Goal: Task Accomplishment & Management: Use online tool/utility

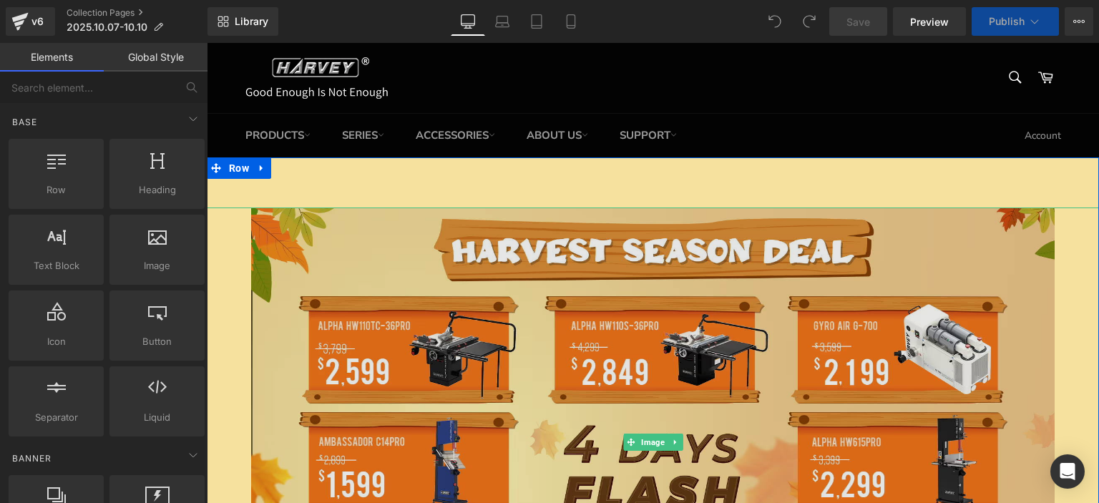
click at [949, 357] on img at bounding box center [652, 442] width 803 height 470
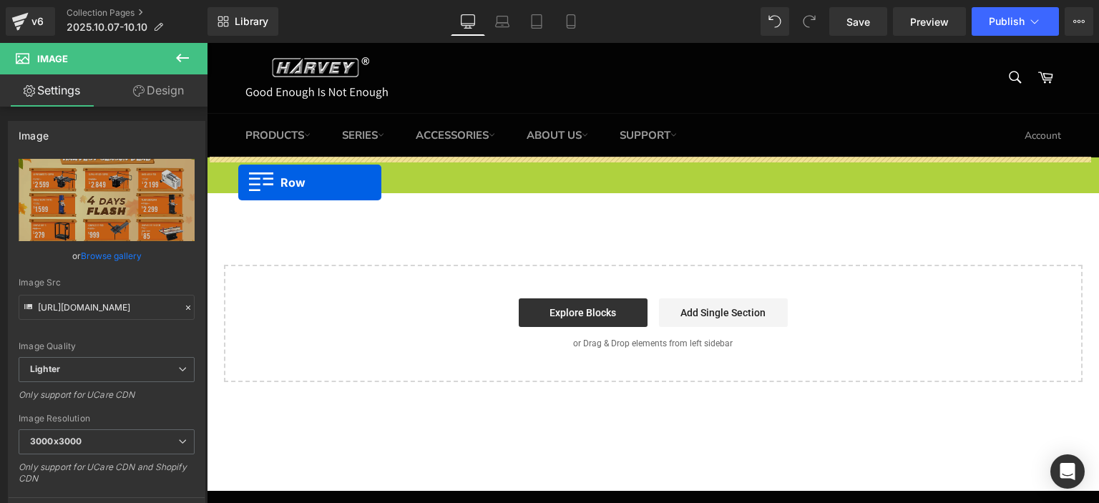
drag, startPoint x: 217, startPoint y: 167, endPoint x: 238, endPoint y: 182, distance: 26.6
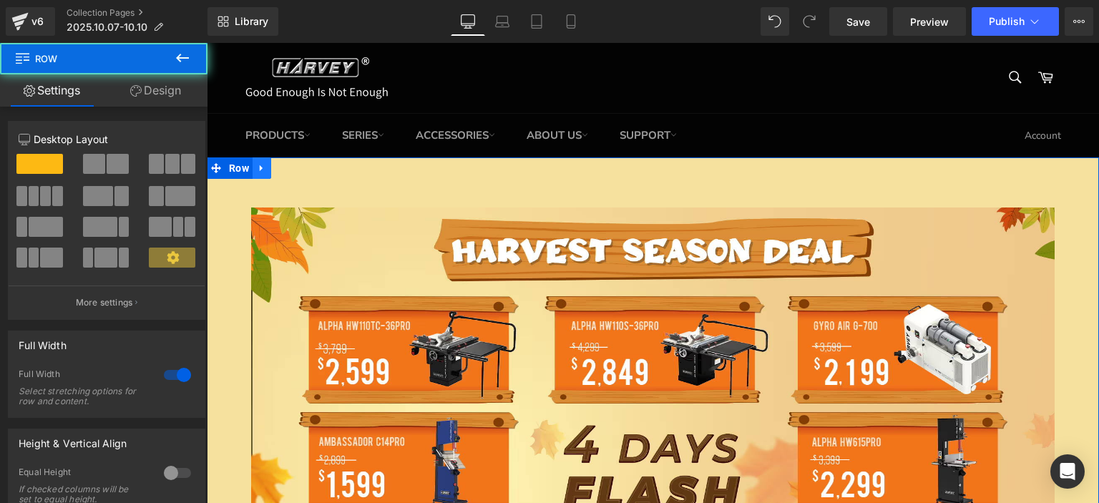
click at [258, 170] on icon at bounding box center [262, 167] width 10 height 11
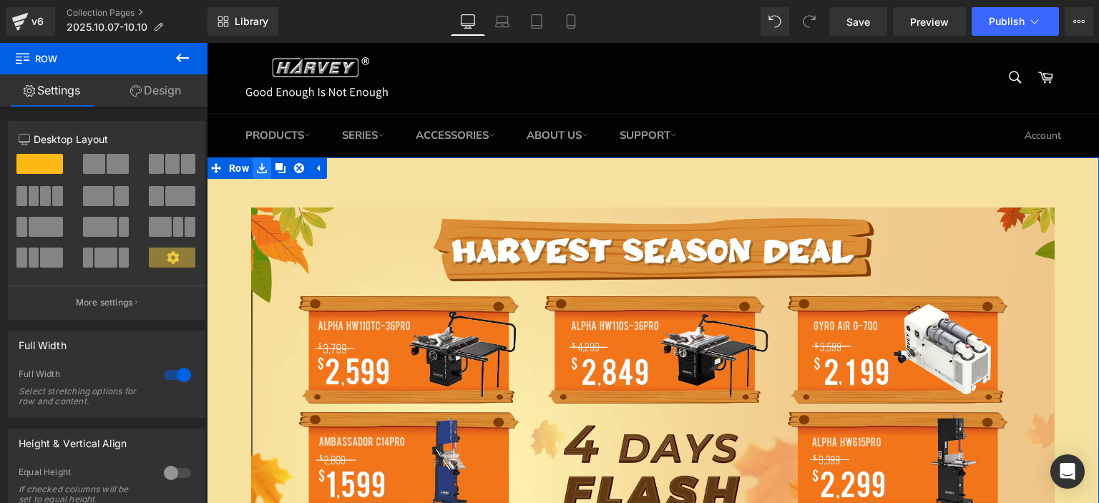
click at [261, 170] on icon at bounding box center [262, 168] width 10 height 10
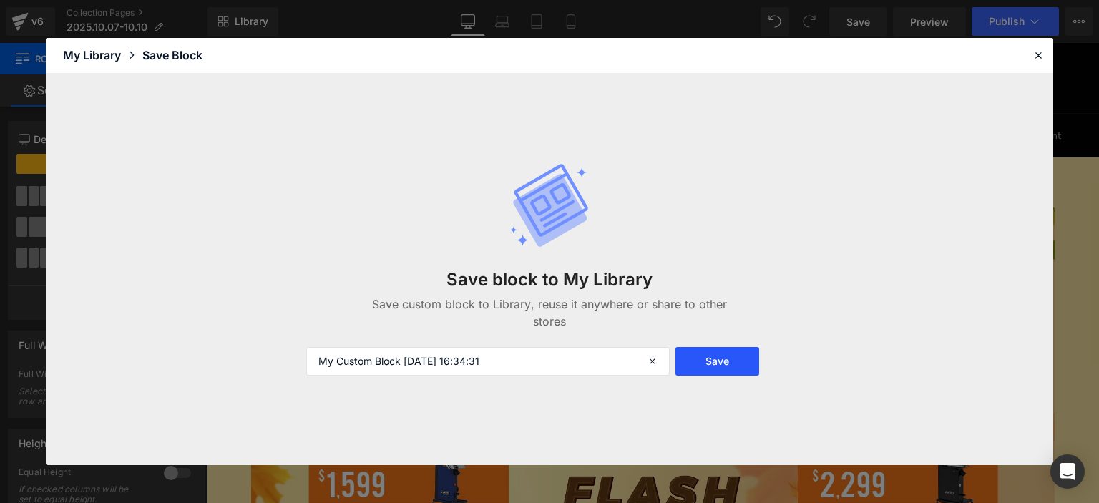
click at [718, 358] on button "Save" at bounding box center [717, 361] width 84 height 29
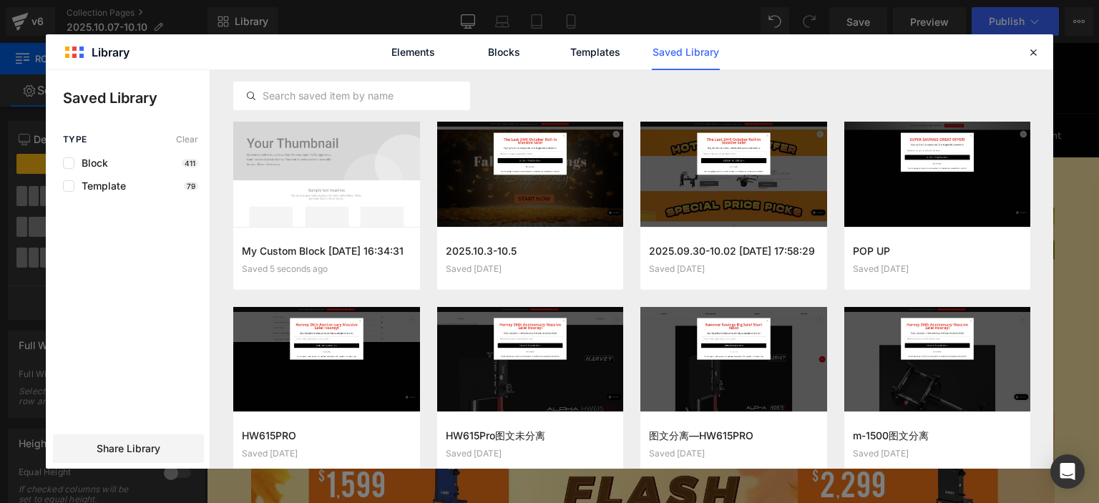
drag, startPoint x: 1031, startPoint y: 52, endPoint x: 1015, endPoint y: 48, distance: 16.3
click at [1021, 50] on header "Library Elements Blocks Templates Saved Library" at bounding box center [549, 52] width 1007 height 36
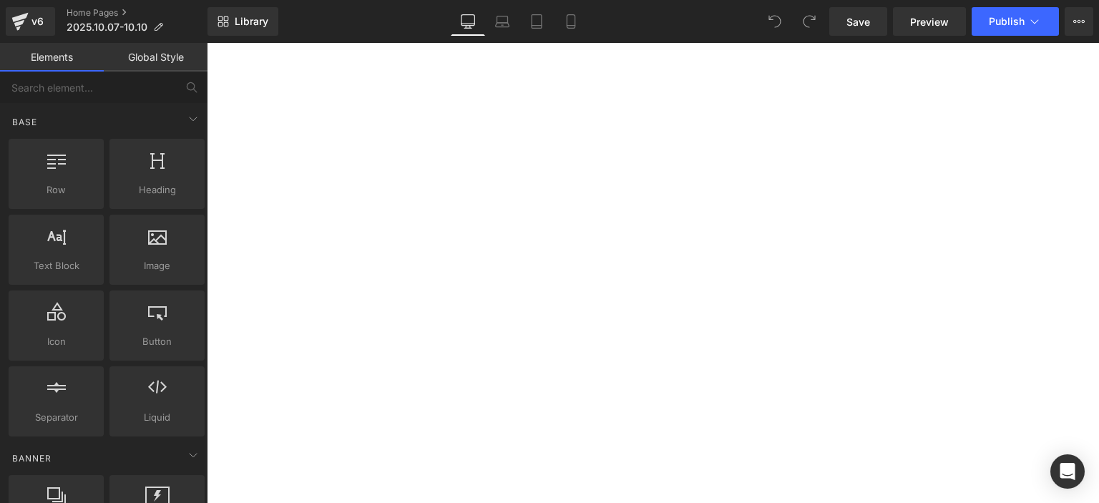
scroll to position [429, 0]
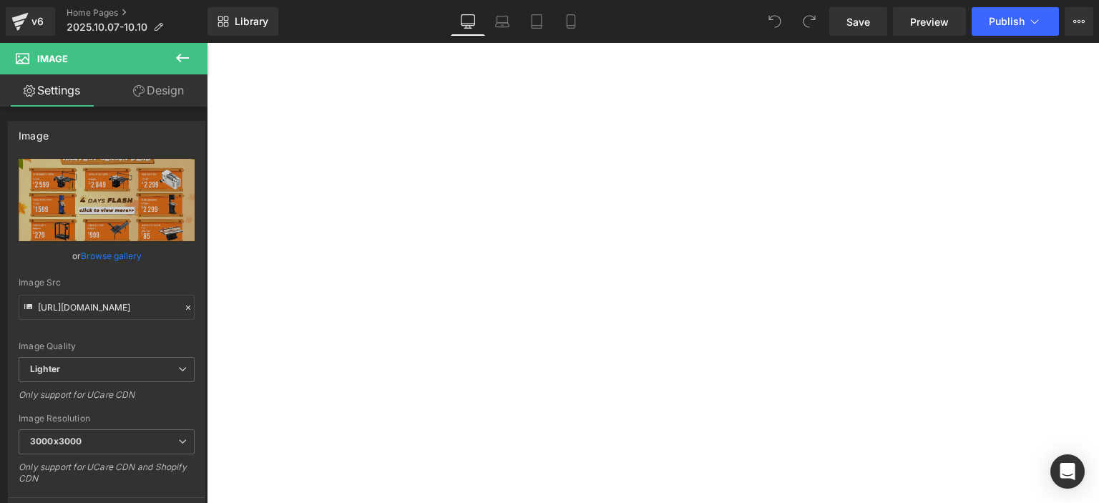
drag, startPoint x: 260, startPoint y: 100, endPoint x: 290, endPoint y: 91, distance: 31.5
click at [207, 43] on icon at bounding box center [207, 43] width 0 height 0
click at [207, 43] on link at bounding box center [207, 43] width 0 height 0
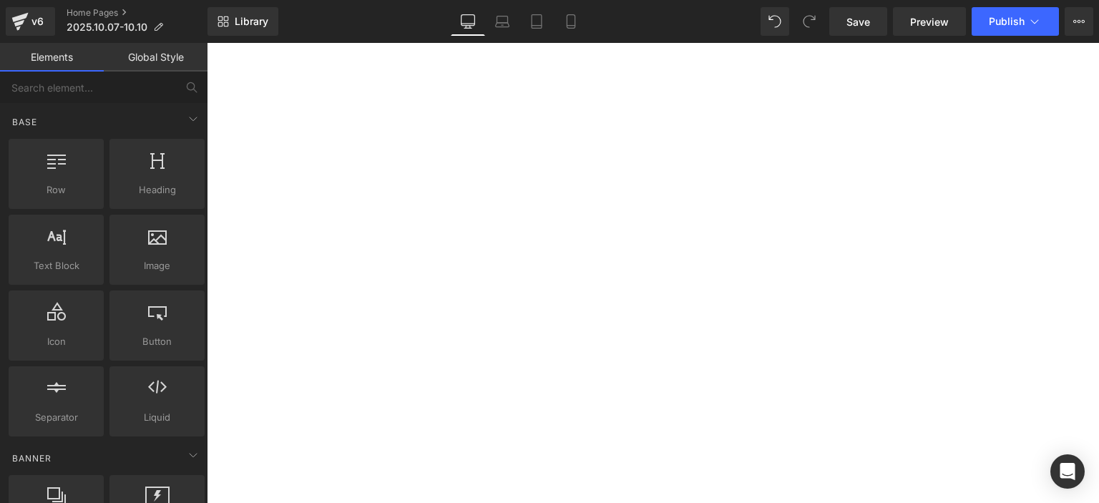
click at [207, 43] on icon at bounding box center [207, 43] width 0 height 0
drag, startPoint x: 267, startPoint y: 104, endPoint x: 274, endPoint y: 104, distance: 7.2
click at [207, 43] on link at bounding box center [207, 43] width 0 height 0
click at [207, 43] on icon at bounding box center [207, 43] width 0 height 0
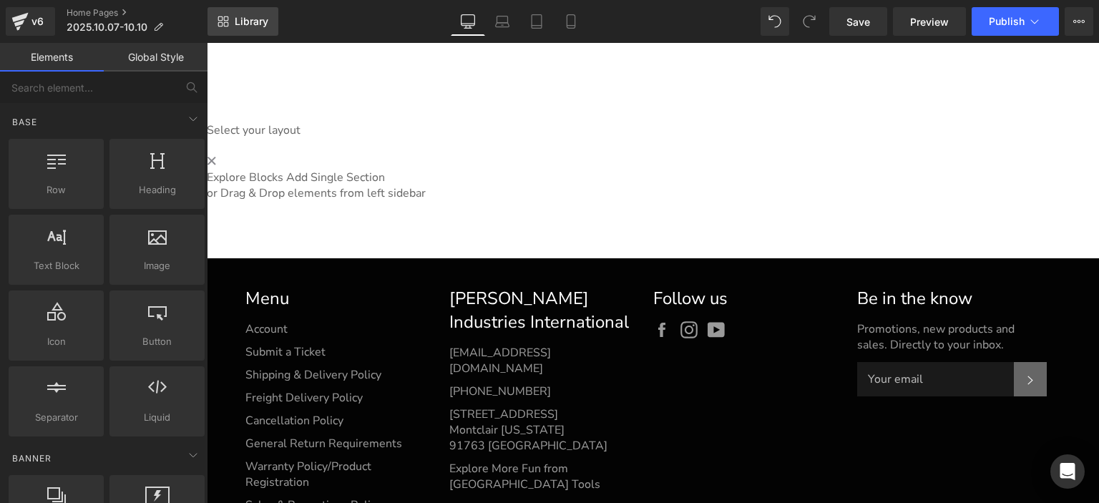
click at [230, 21] on link "Library" at bounding box center [242, 21] width 71 height 29
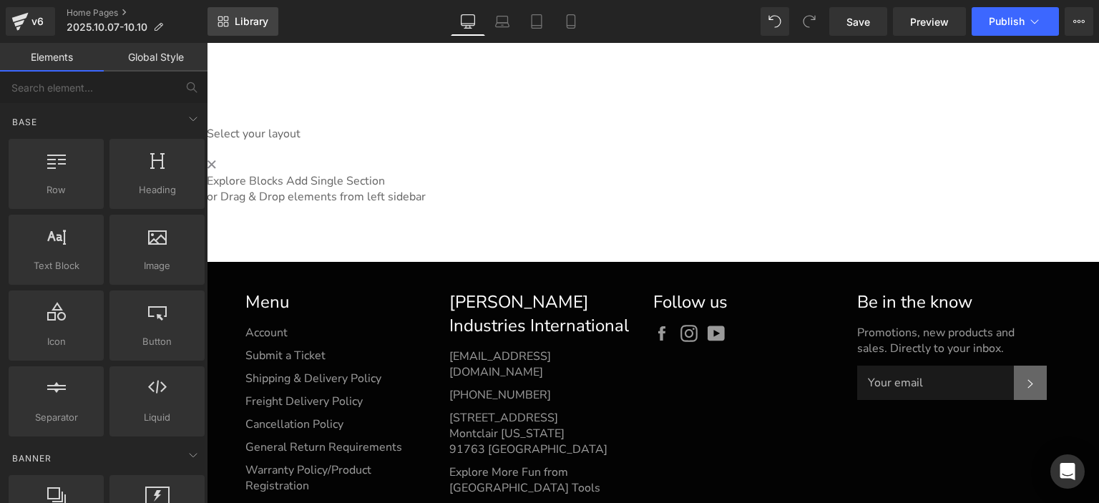
click at [257, 30] on link "Library" at bounding box center [242, 21] width 71 height 29
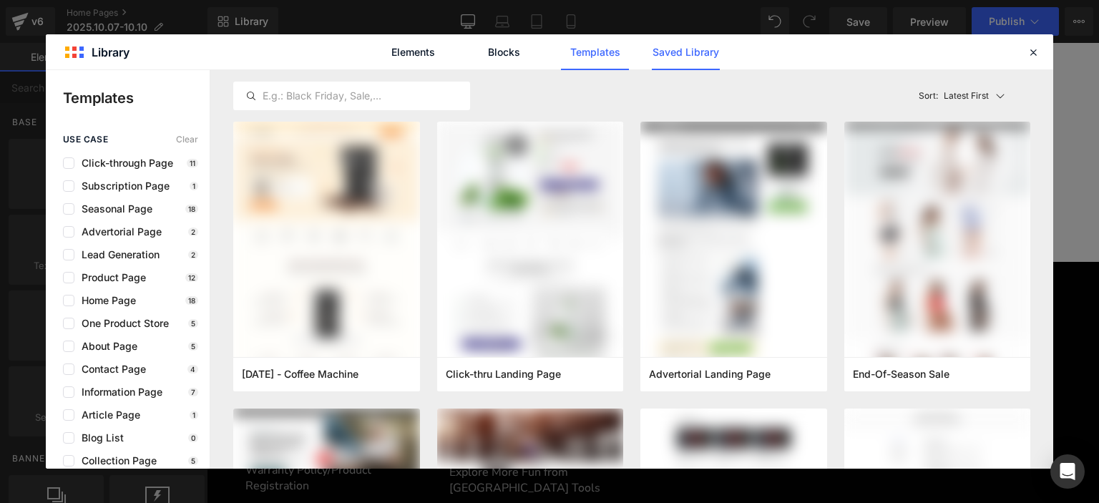
click at [670, 61] on link "Saved Library" at bounding box center [686, 52] width 68 height 36
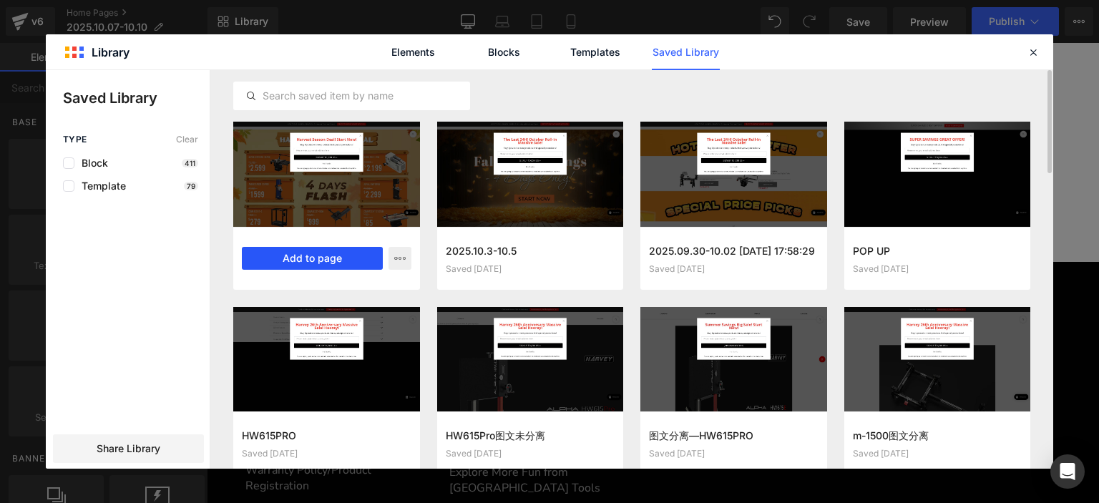
click at [332, 264] on button "Add to page" at bounding box center [312, 258] width 141 height 23
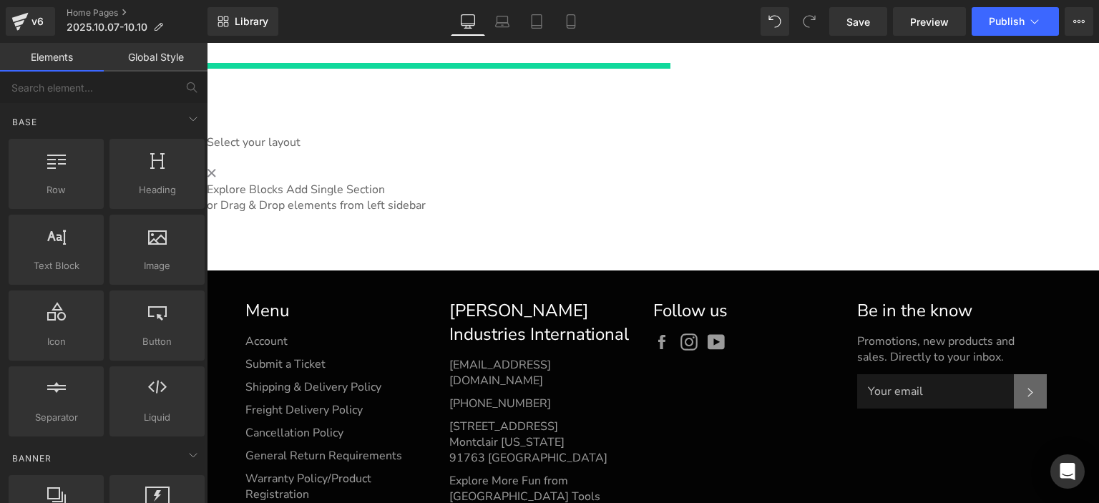
scroll to position [494, 0]
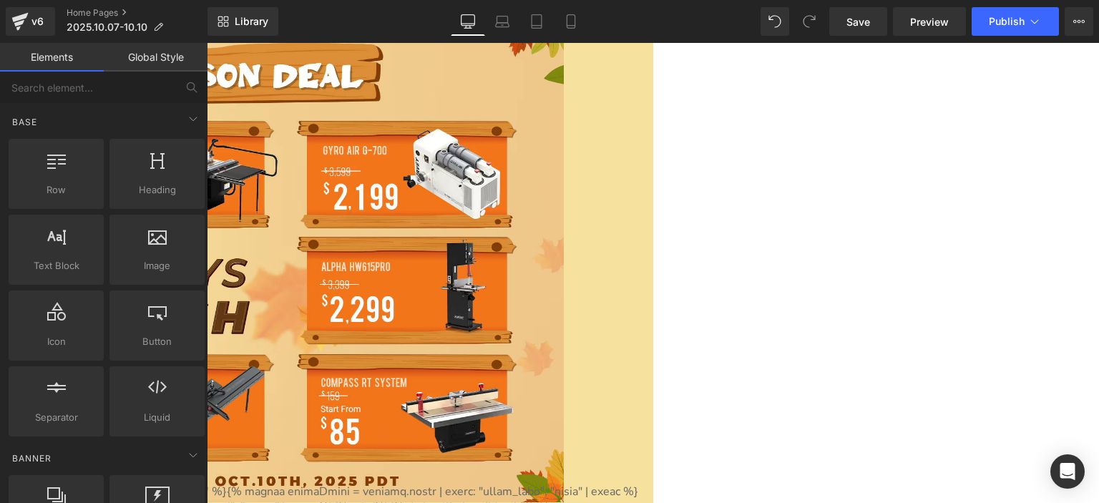
click at [242, 326] on div at bounding box center [207, 269] width 892 height 474
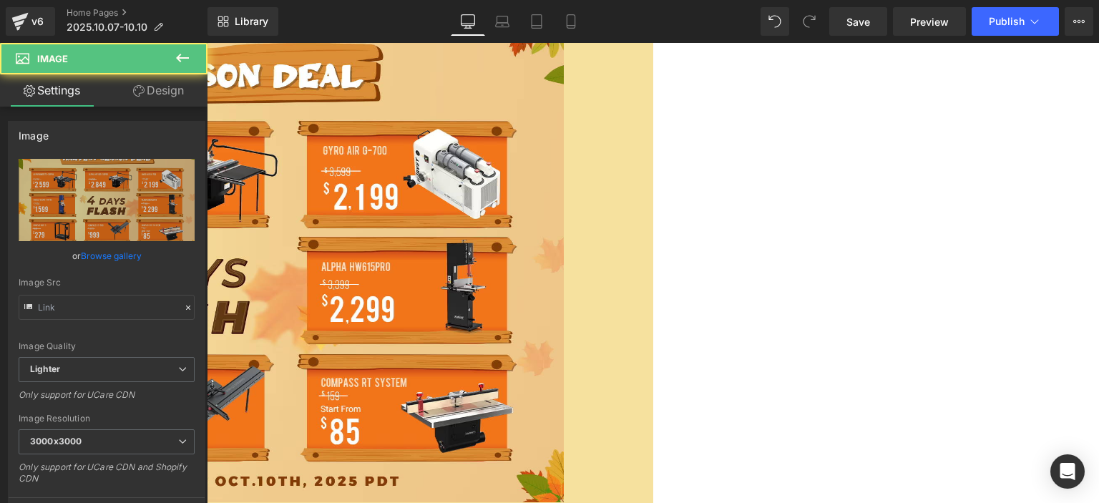
type input "https://ucarecdn.com/e4d14e29-11b0-4b88-a97c-32c9e6ca5b21/-/format/auto/-/previ…"
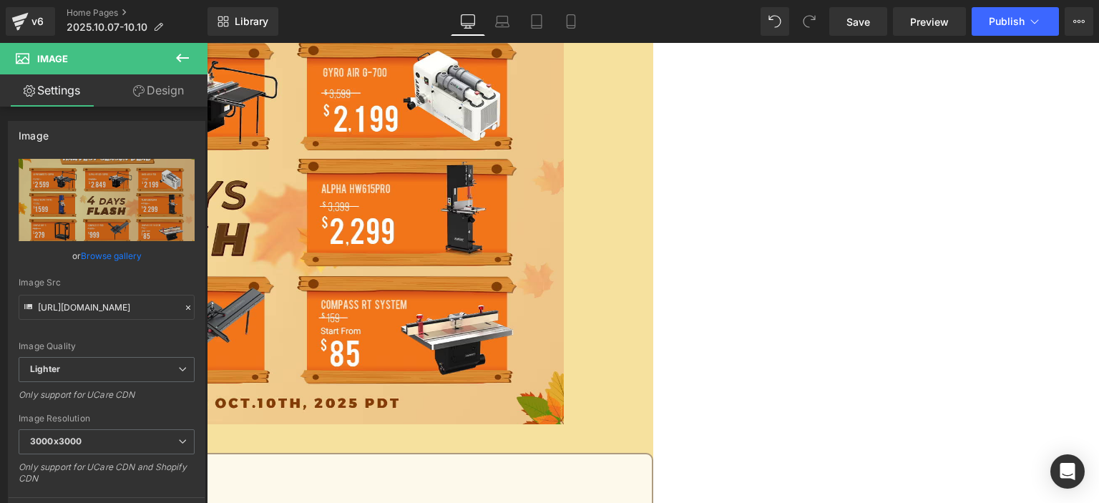
scroll to position [286, 0]
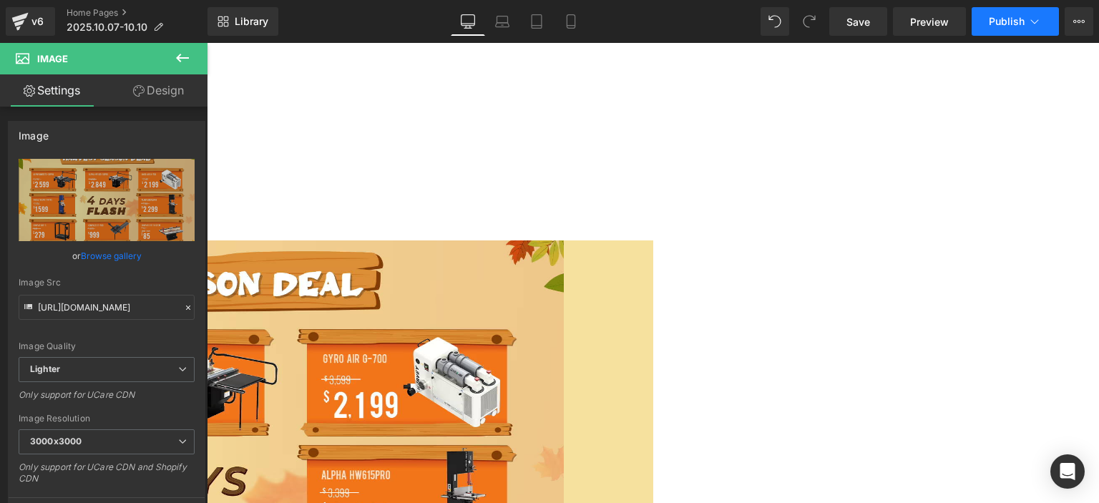
click at [995, 25] on span "Publish" at bounding box center [1007, 21] width 36 height 11
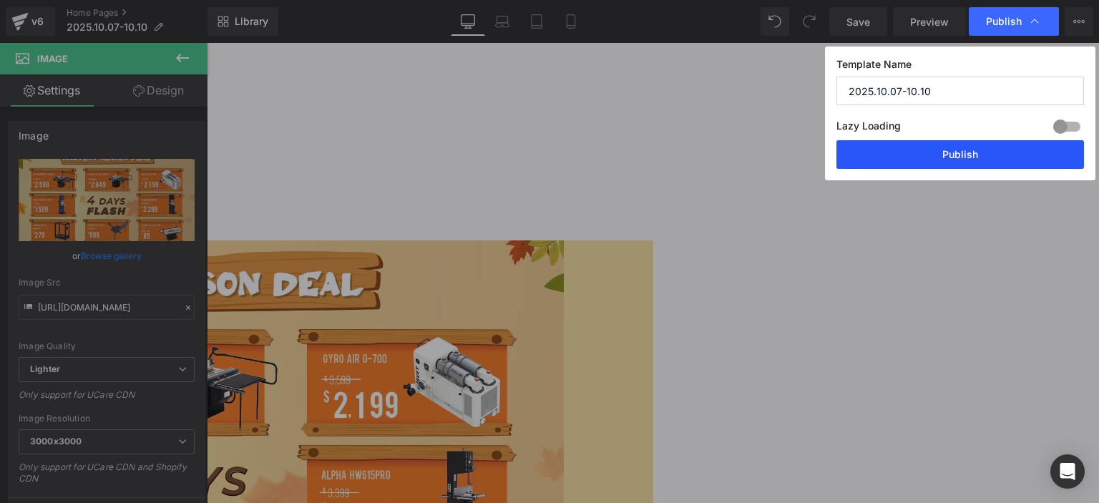
drag, startPoint x: 947, startPoint y: 152, endPoint x: 645, endPoint y: 130, distance: 302.7
click at [947, 152] on button "Publish" at bounding box center [960, 154] width 248 height 29
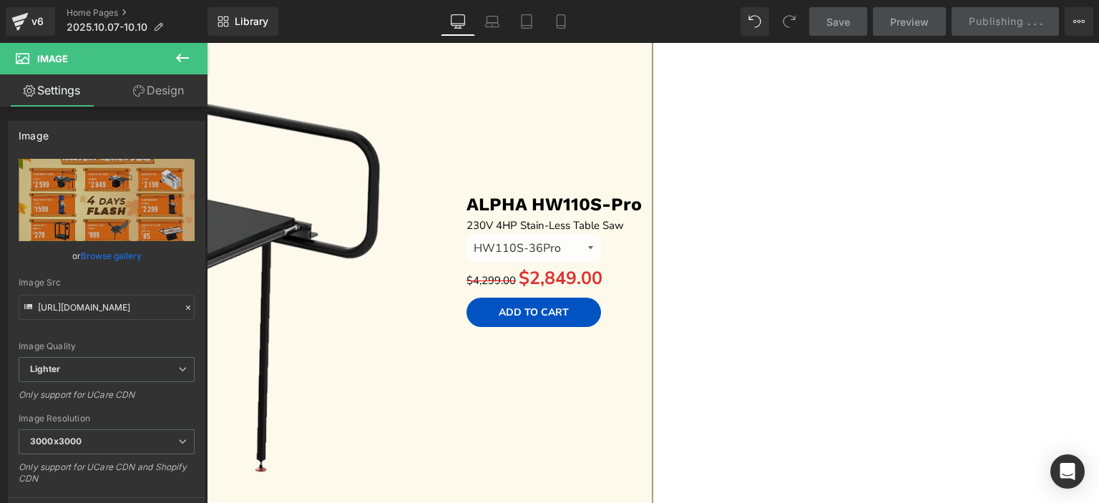
scroll to position [1073, 0]
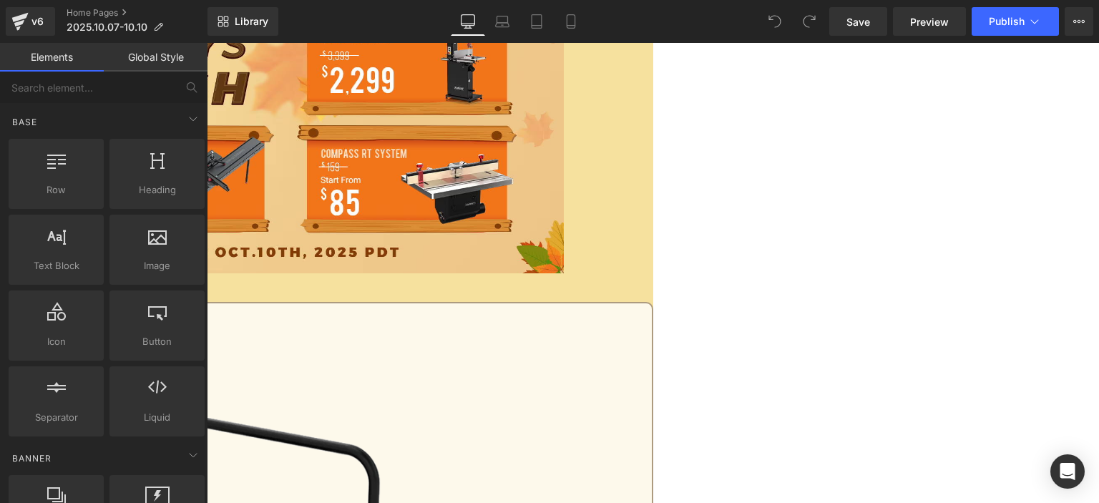
scroll to position [286, 0]
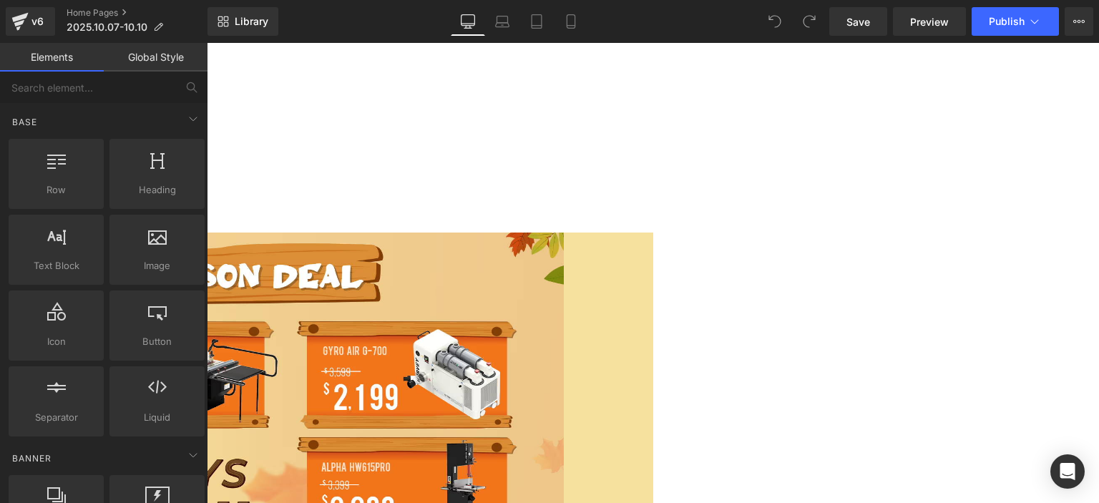
click at [207, 43] on link at bounding box center [207, 43] width 0 height 0
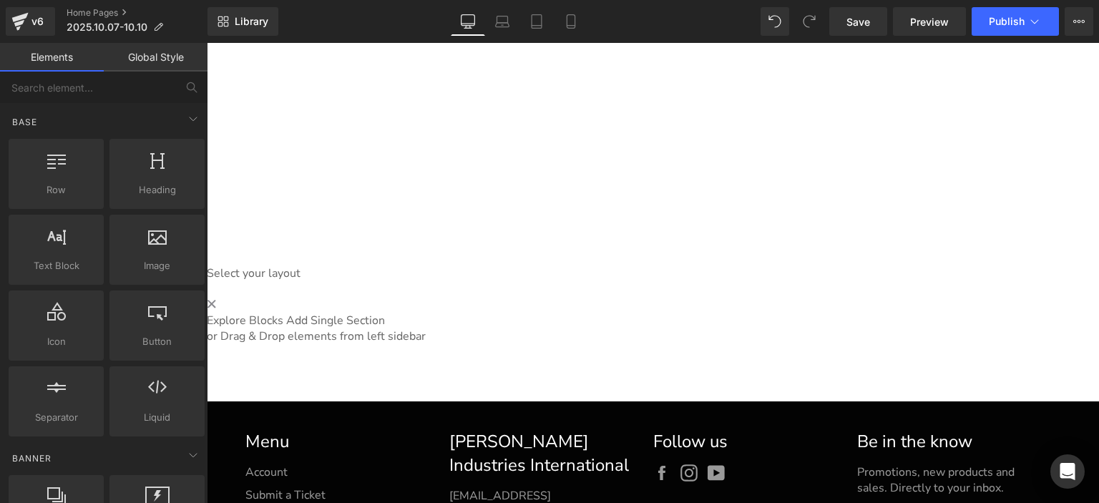
drag, startPoint x: 655, startPoint y: 355, endPoint x: 655, endPoint y: 331, distance: 24.3
click at [655, 341] on div "Image Image Image Image Image Image Image Image" at bounding box center [653, 85] width 892 height 517
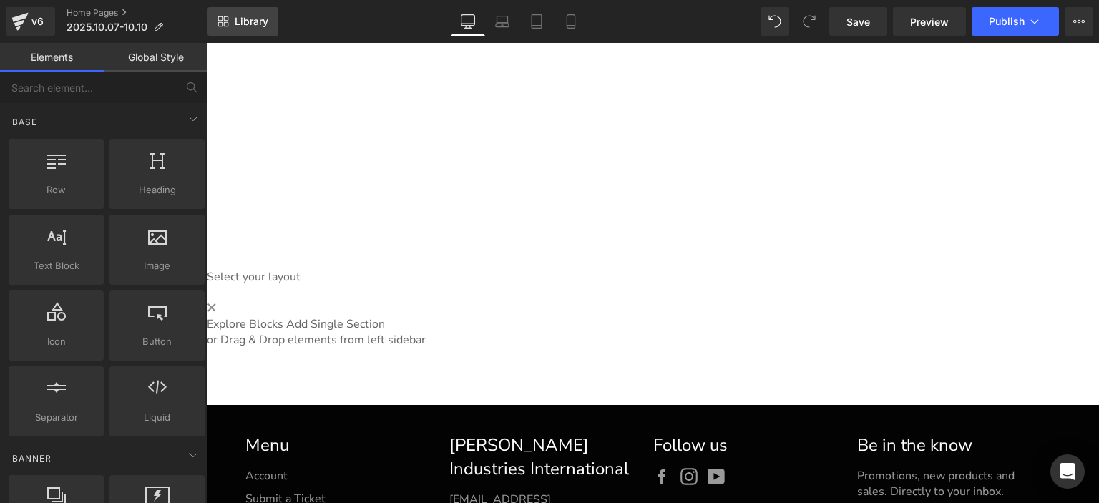
click at [236, 23] on span "Library" at bounding box center [252, 21] width 34 height 13
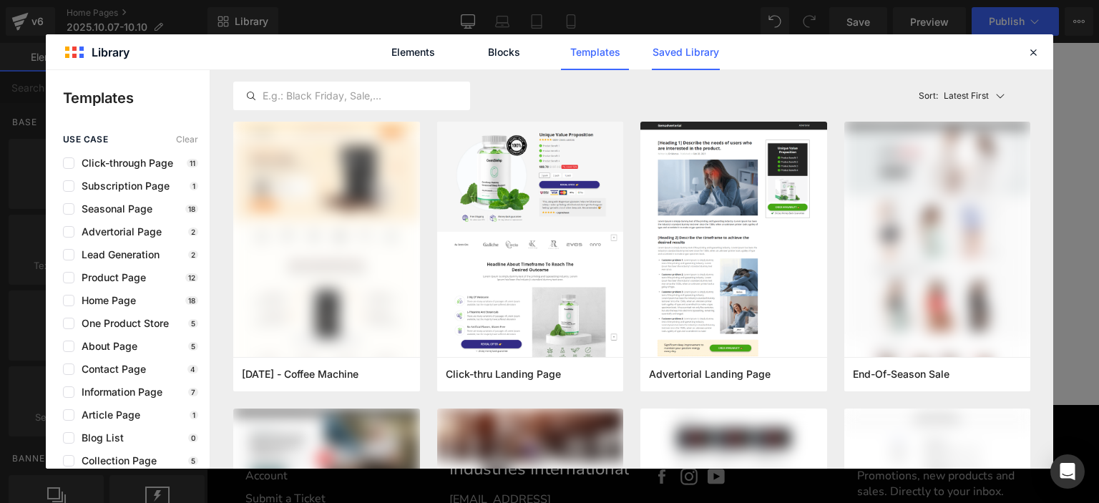
click at [700, 52] on link "Saved Library" at bounding box center [686, 52] width 68 height 36
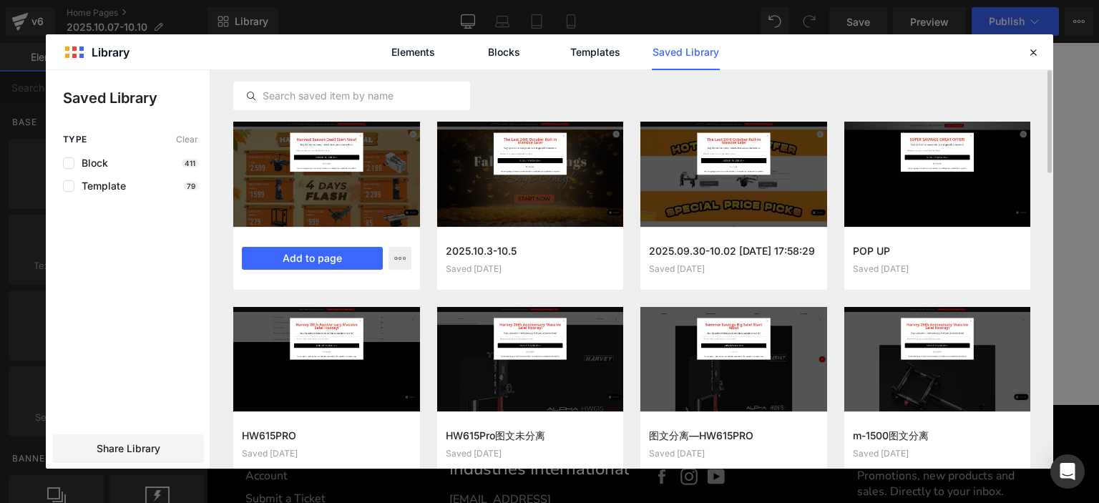
click at [291, 273] on div "My Custom Block 2025-10-07 16:34:31 Saved 2 minutes ago Add to page" at bounding box center [326, 258] width 187 height 63
drag, startPoint x: 289, startPoint y: 260, endPoint x: 82, endPoint y: 217, distance: 211.3
click at [289, 260] on button "Add to page" at bounding box center [312, 258] width 141 height 23
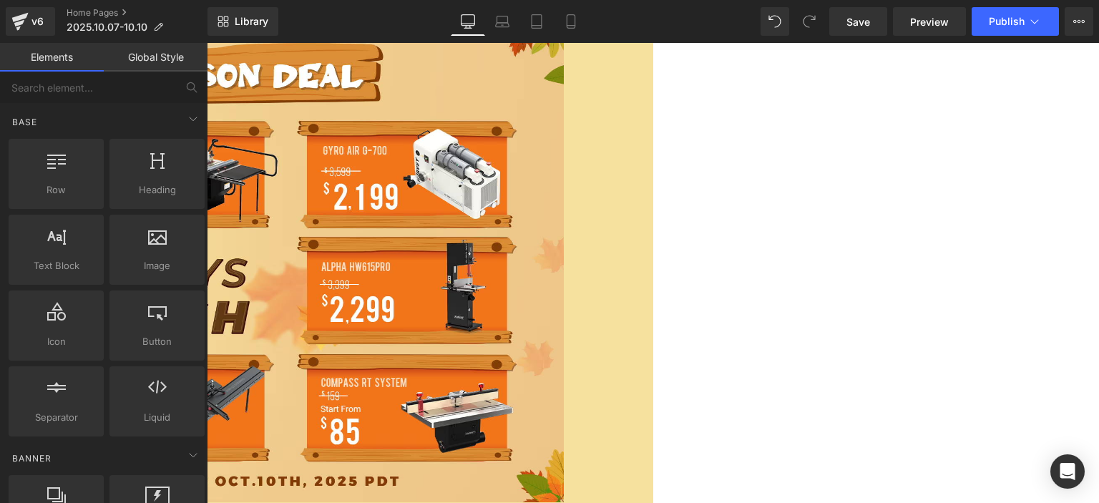
scroll to position [351, 0]
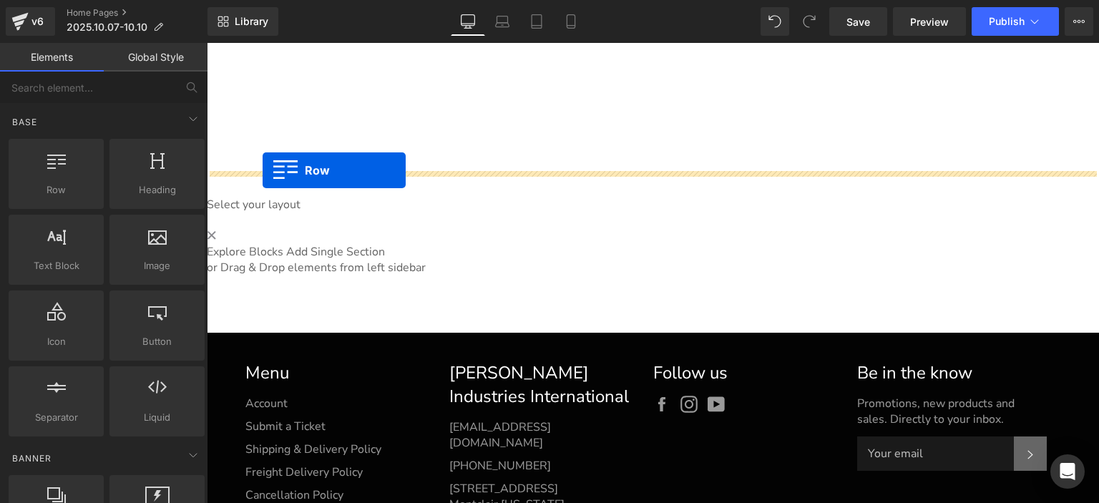
drag, startPoint x: 209, startPoint y: 225, endPoint x: 263, endPoint y: 170, distance: 76.9
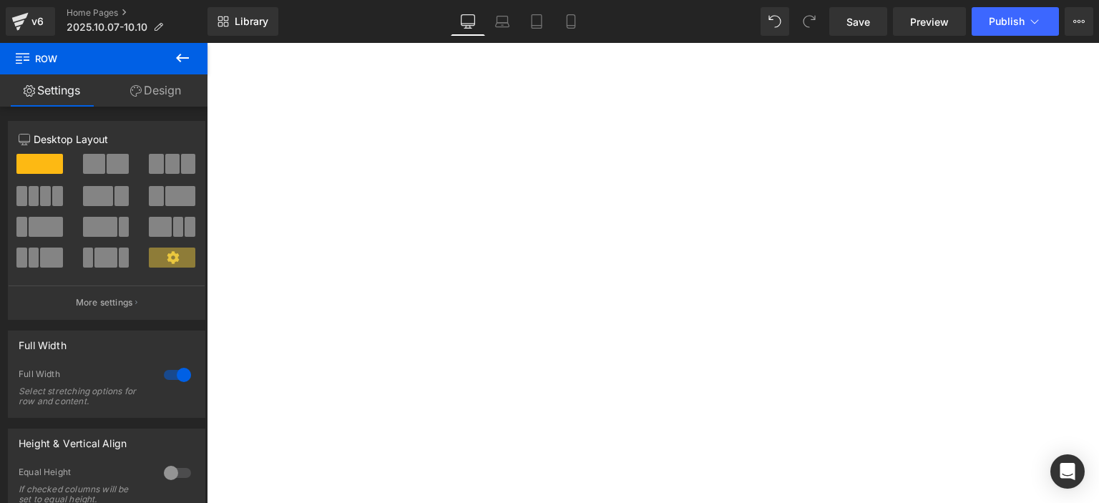
scroll to position [208, 0]
click at [207, 43] on span "Row" at bounding box center [207, 43] width 0 height 0
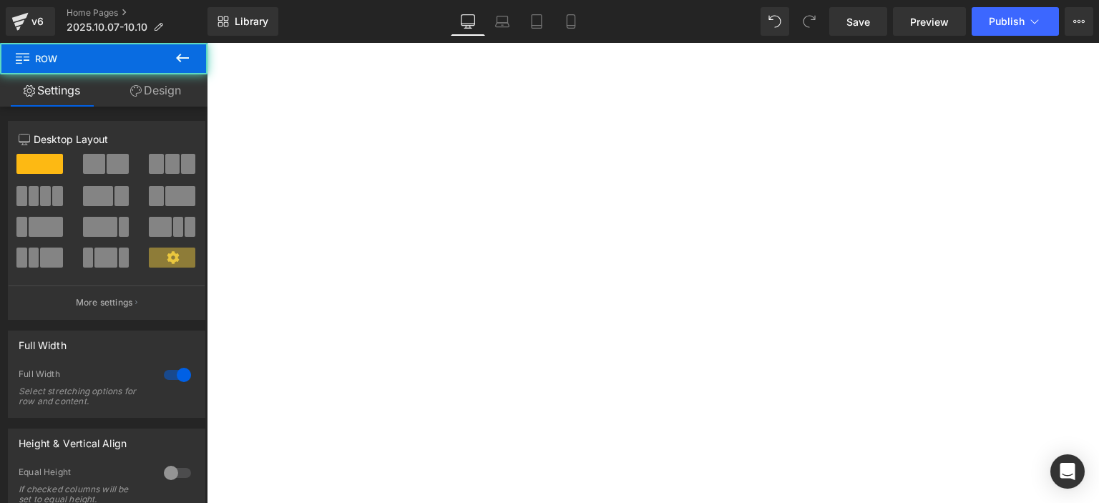
click at [161, 102] on link "Design" at bounding box center [156, 90] width 104 height 32
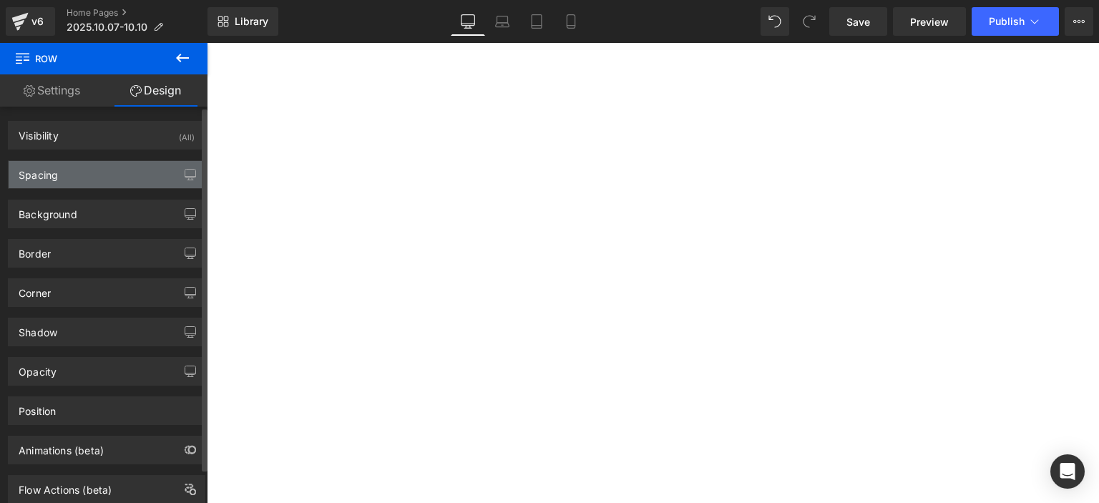
click at [112, 179] on div "Spacing" at bounding box center [107, 174] width 196 height 27
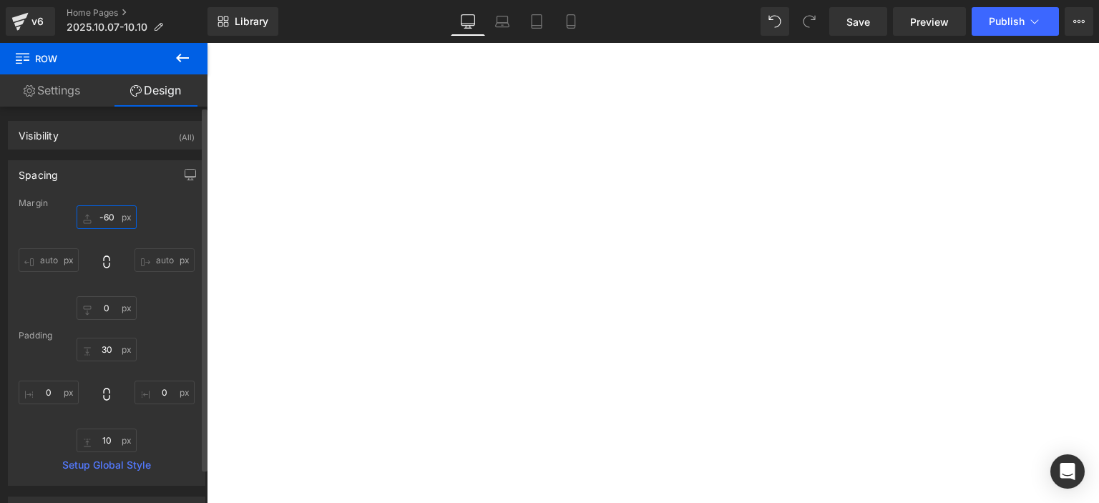
click at [112, 214] on input "-60" at bounding box center [107, 217] width 60 height 24
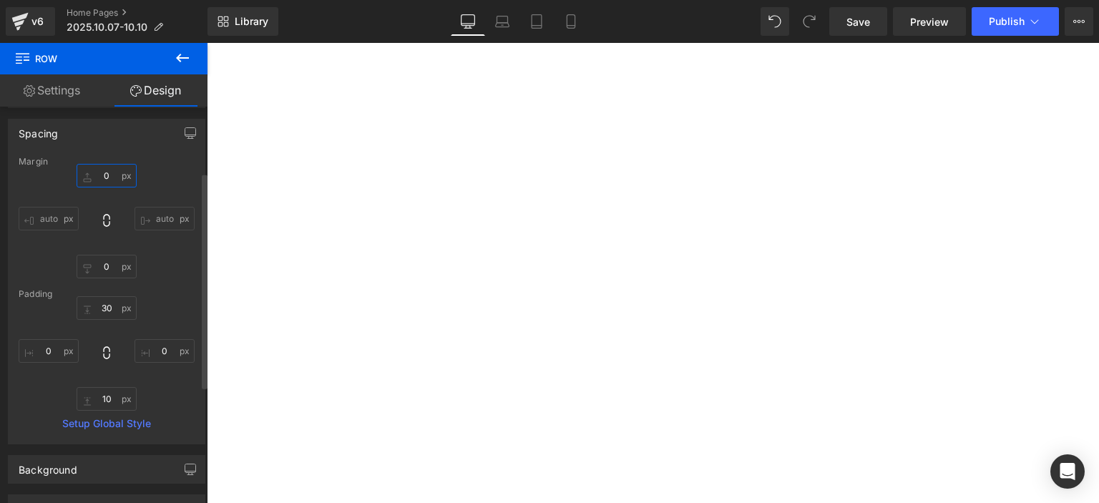
scroll to position [0, 0]
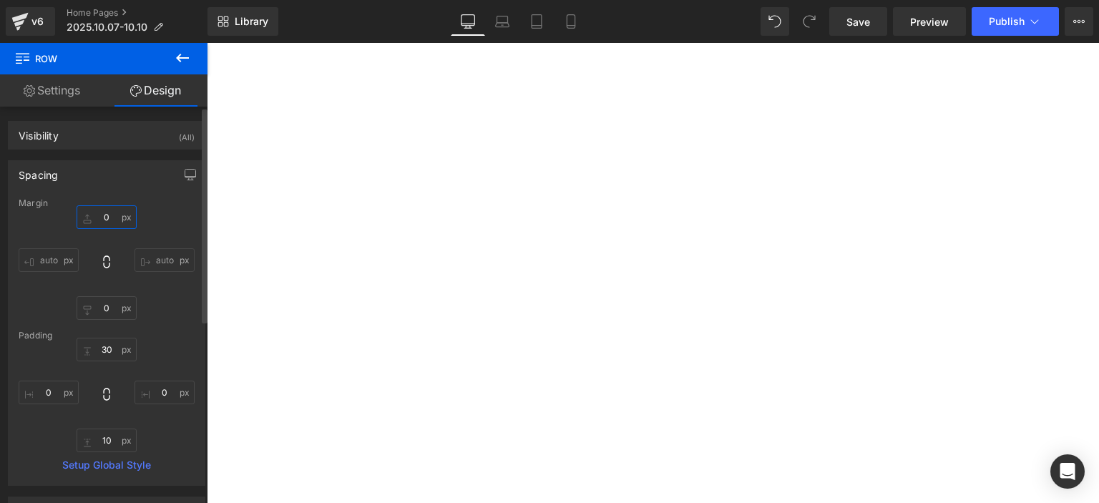
click at [114, 213] on input "text" at bounding box center [107, 217] width 60 height 24
type input "30"
click at [1022, 22] on span "Publish" at bounding box center [1007, 21] width 36 height 11
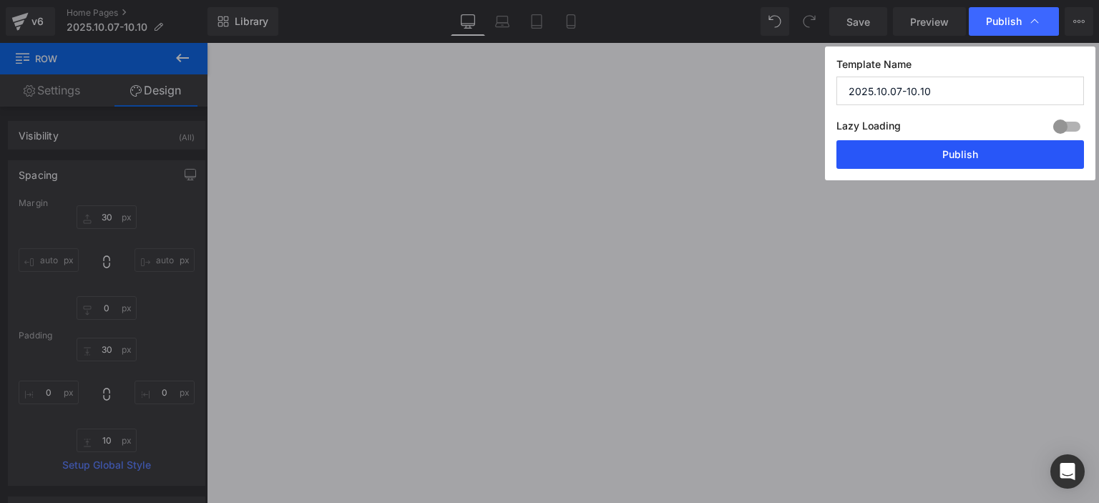
click at [1010, 145] on button "Publish" at bounding box center [960, 154] width 248 height 29
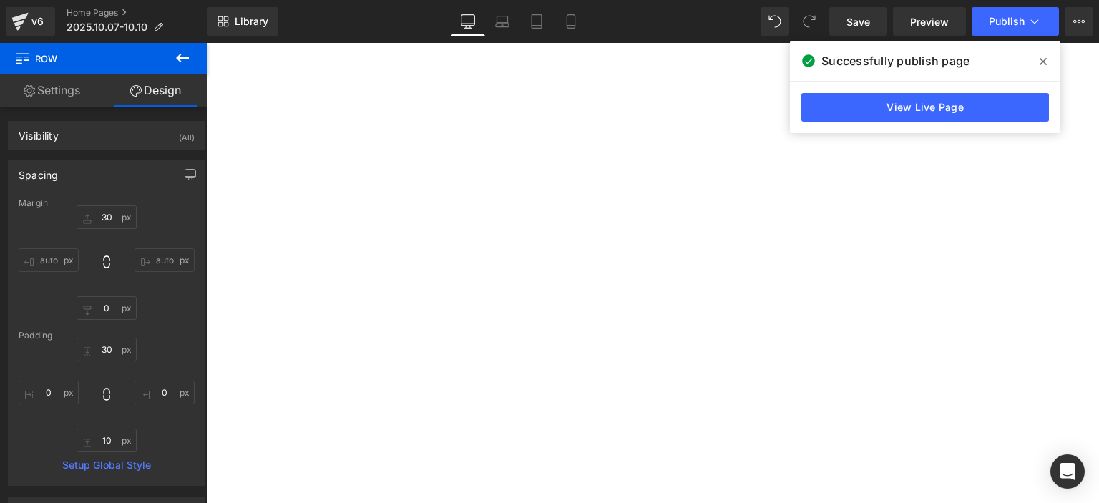
scroll to position [924, 0]
click at [917, 12] on link "Preview" at bounding box center [929, 21] width 73 height 29
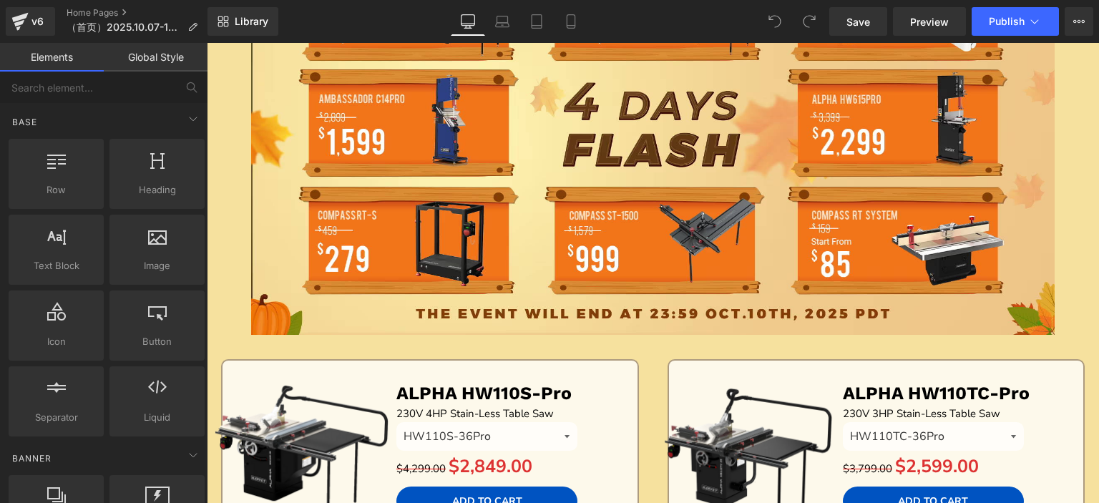
scroll to position [358, 0]
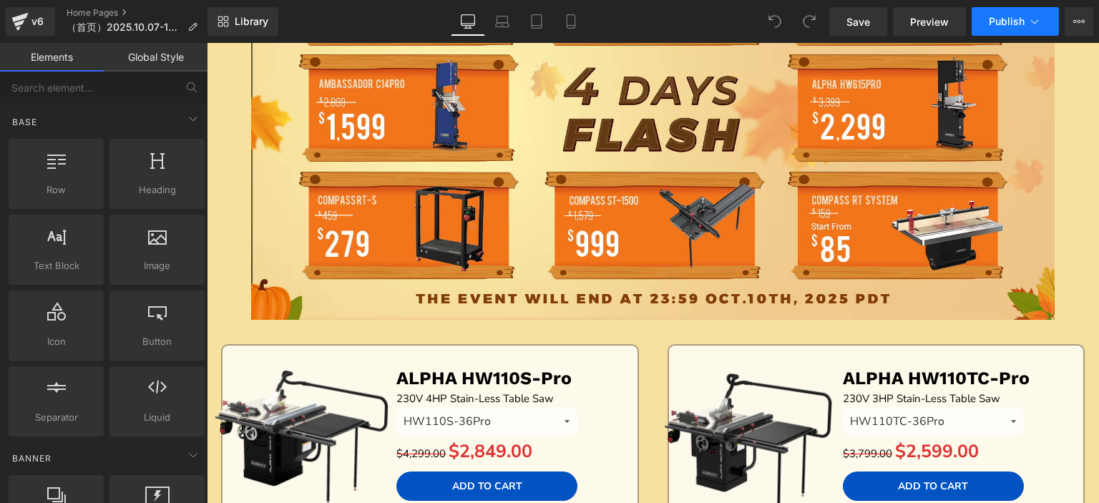
click at [984, 19] on button "Publish" at bounding box center [1015, 21] width 87 height 29
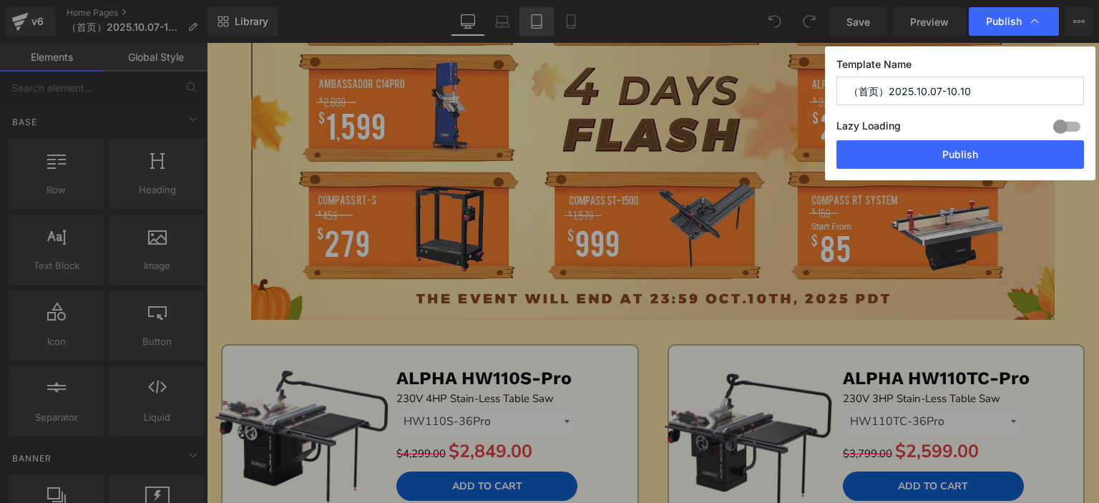
drag, startPoint x: 954, startPoint y: 148, endPoint x: 542, endPoint y: 14, distance: 433.3
click at [953, 148] on button "Publish" at bounding box center [960, 154] width 248 height 29
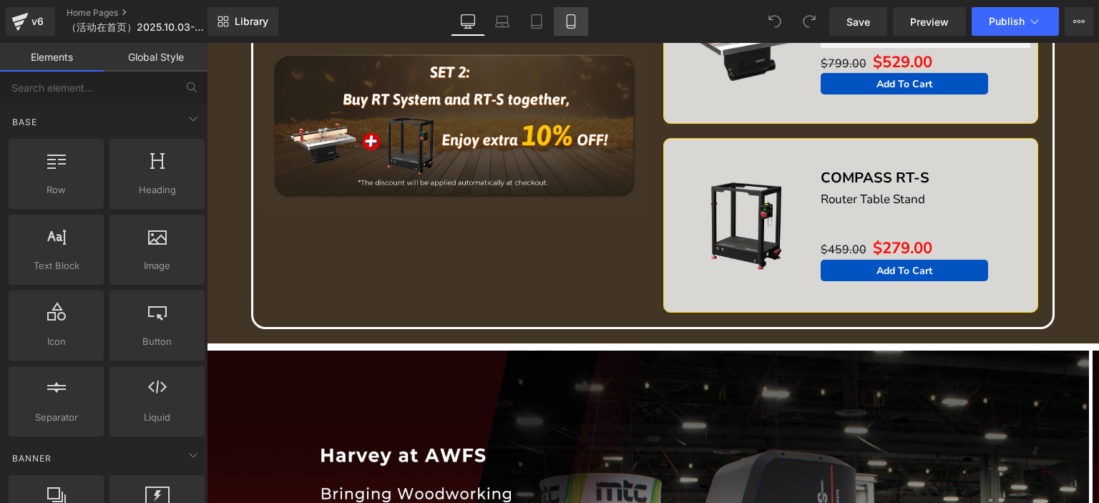
scroll to position [2290, 0]
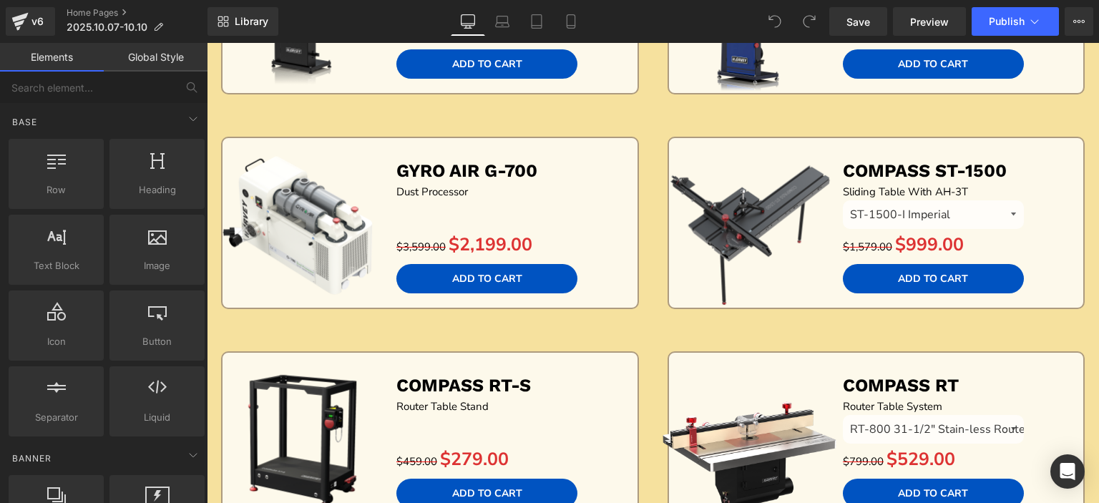
scroll to position [1717, 0]
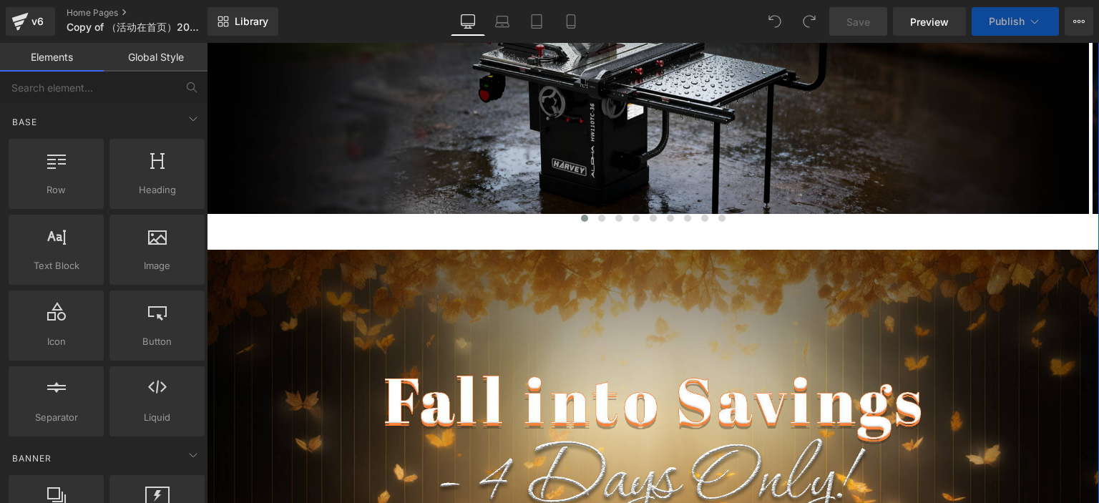
scroll to position [286, 0]
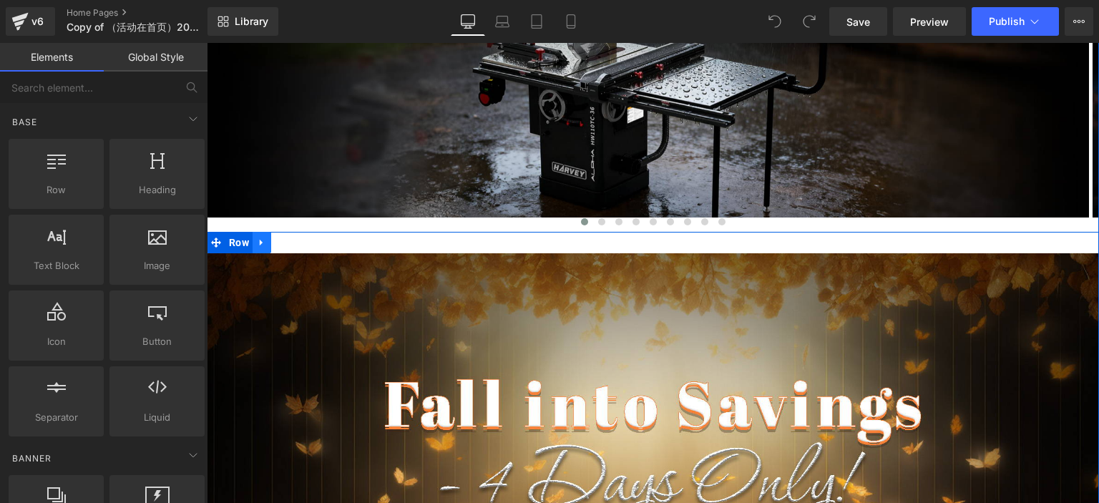
click at [260, 245] on icon at bounding box center [262, 242] width 10 height 11
click at [294, 242] on icon at bounding box center [299, 243] width 10 height 10
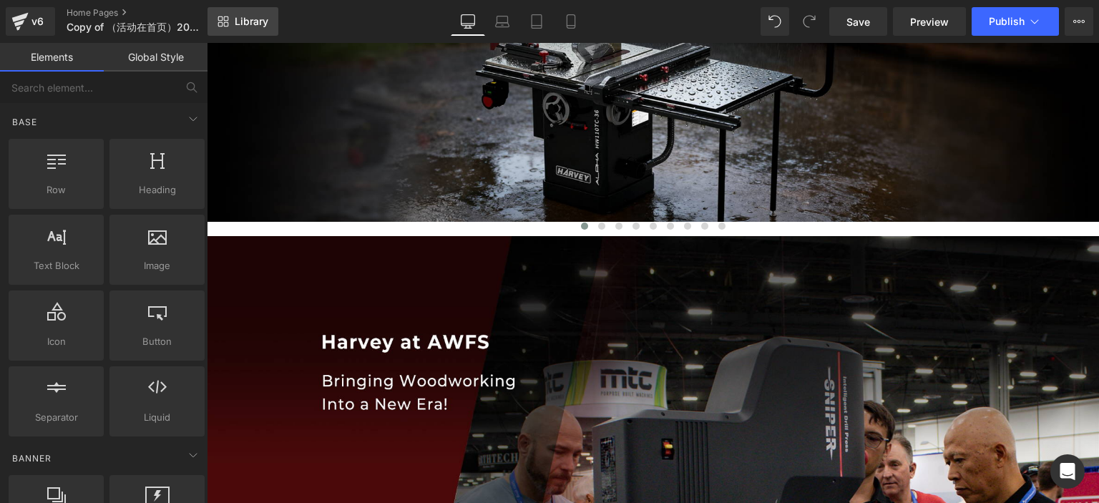
click at [234, 9] on link "Library" at bounding box center [242, 21] width 71 height 29
click at [245, 18] on span "Library" at bounding box center [252, 21] width 34 height 13
click at [260, 27] on span "Library" at bounding box center [252, 21] width 34 height 13
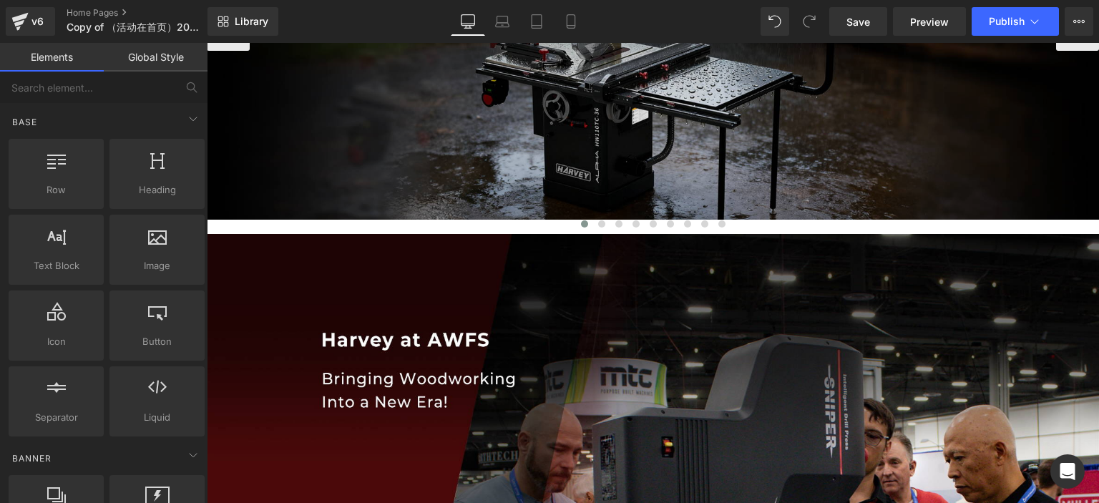
scroll to position [143, 0]
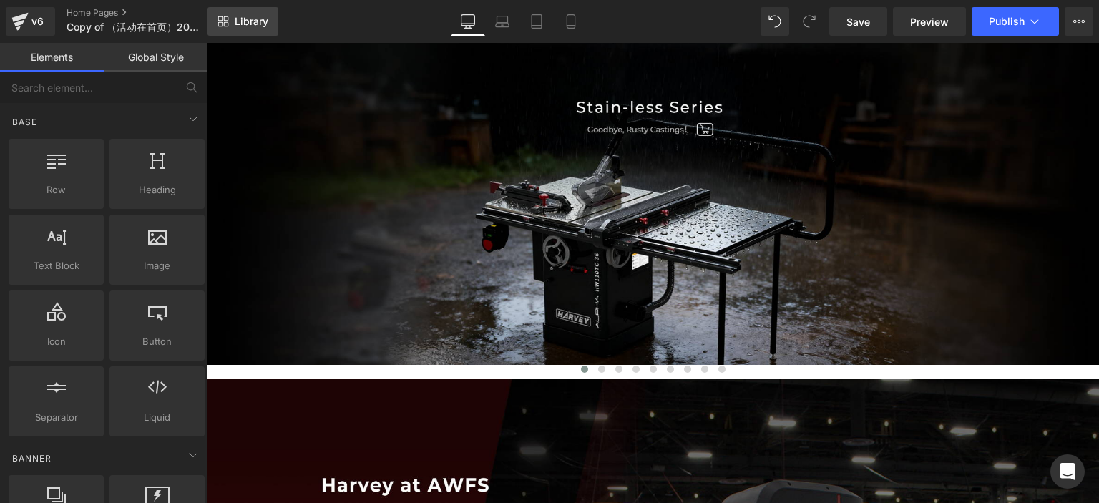
click at [258, 25] on span "Library" at bounding box center [252, 21] width 34 height 13
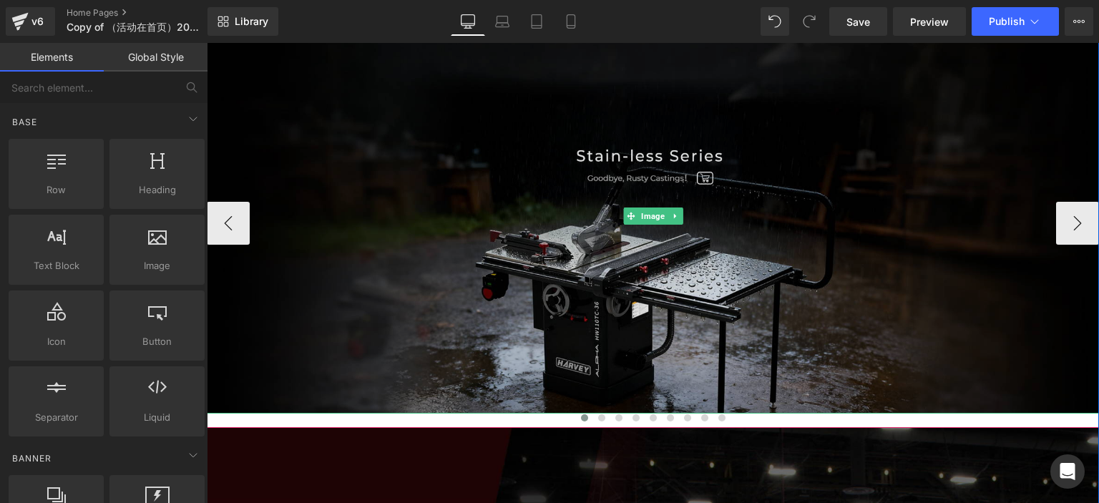
scroll to position [0, 0]
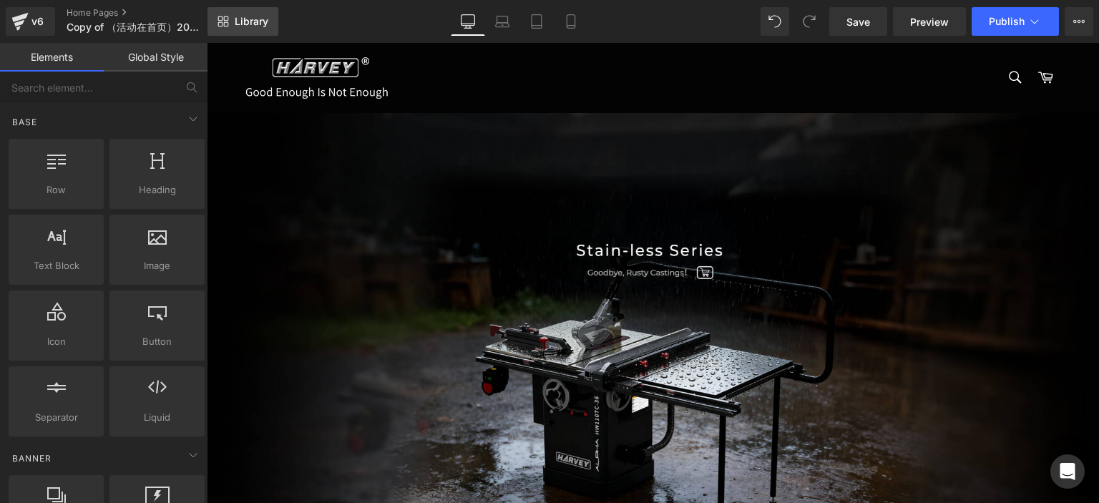
click at [251, 24] on span "Library" at bounding box center [252, 21] width 34 height 13
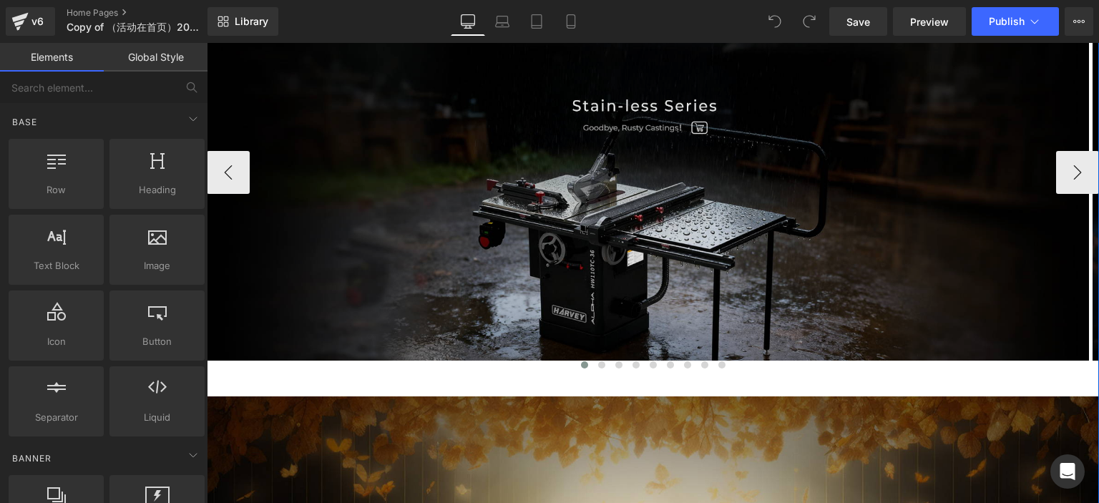
scroll to position [143, 0]
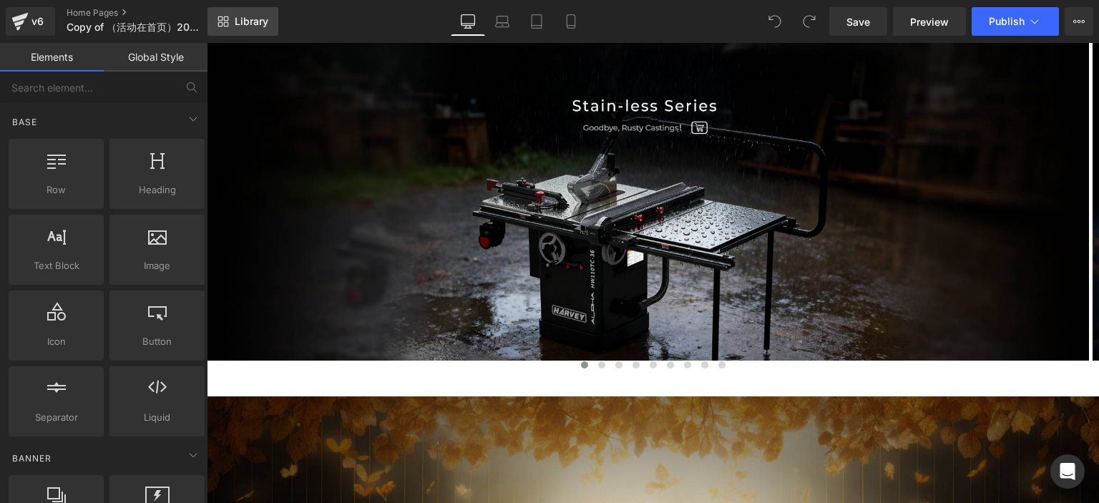
click at [255, 30] on link "Library" at bounding box center [242, 21] width 71 height 29
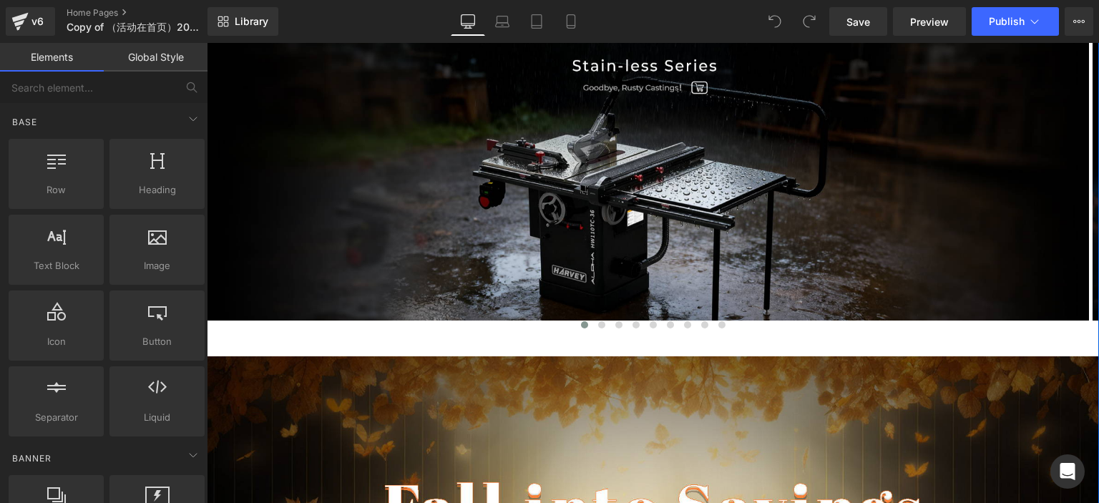
scroll to position [0, 0]
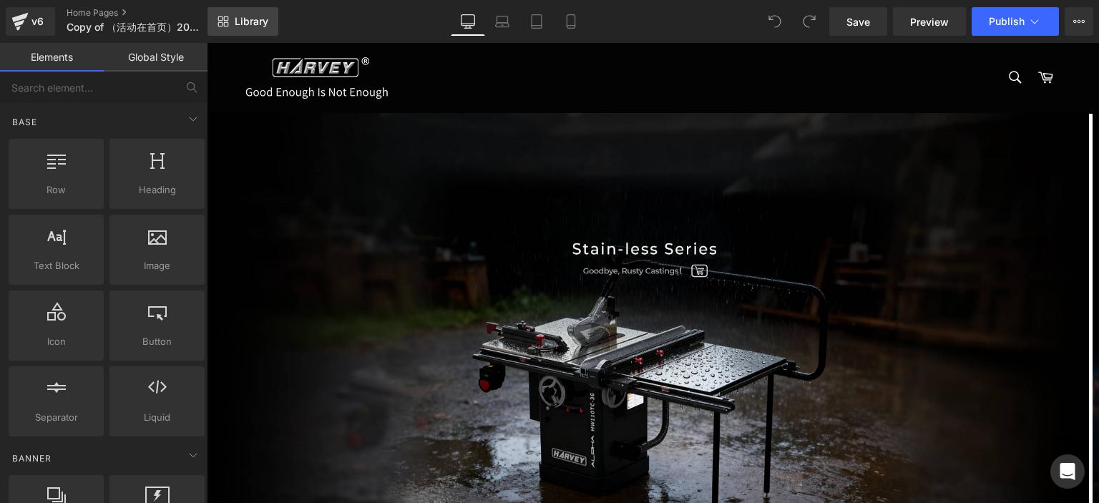
click at [235, 24] on span "Library" at bounding box center [252, 21] width 34 height 13
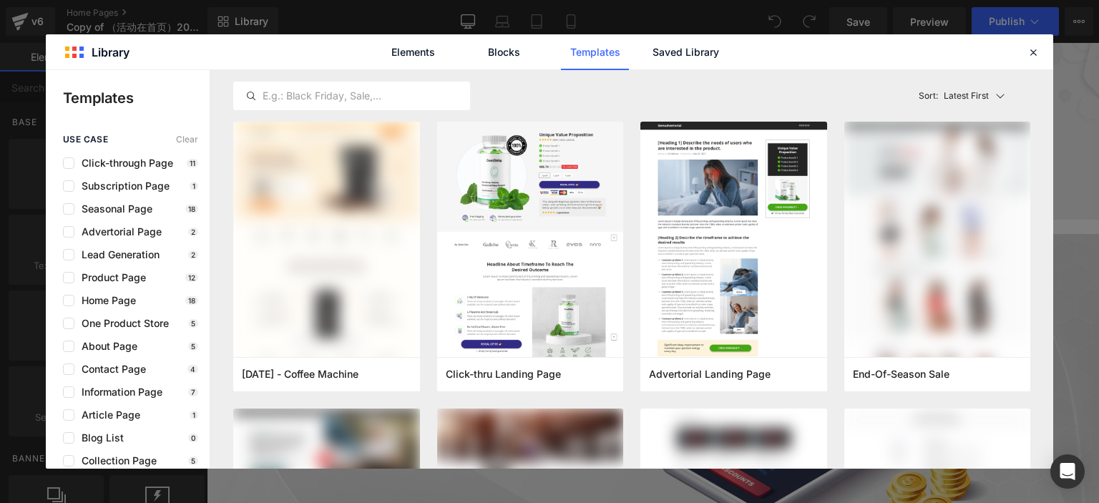
scroll to position [6170, 0]
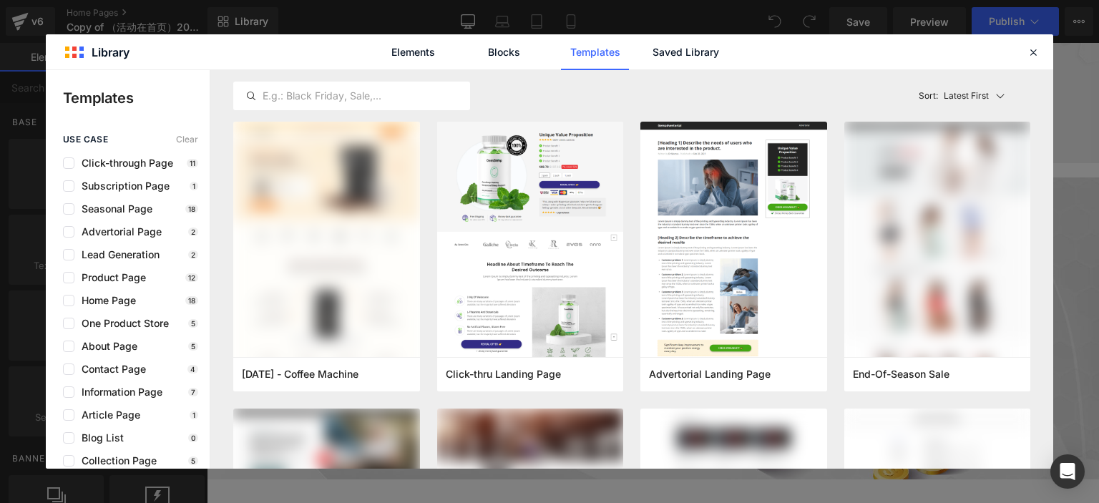
drag, startPoint x: 1095, startPoint y: 68, endPoint x: 1303, endPoint y: 466, distance: 449.6
click at [703, 45] on link "Saved Library" at bounding box center [686, 52] width 68 height 36
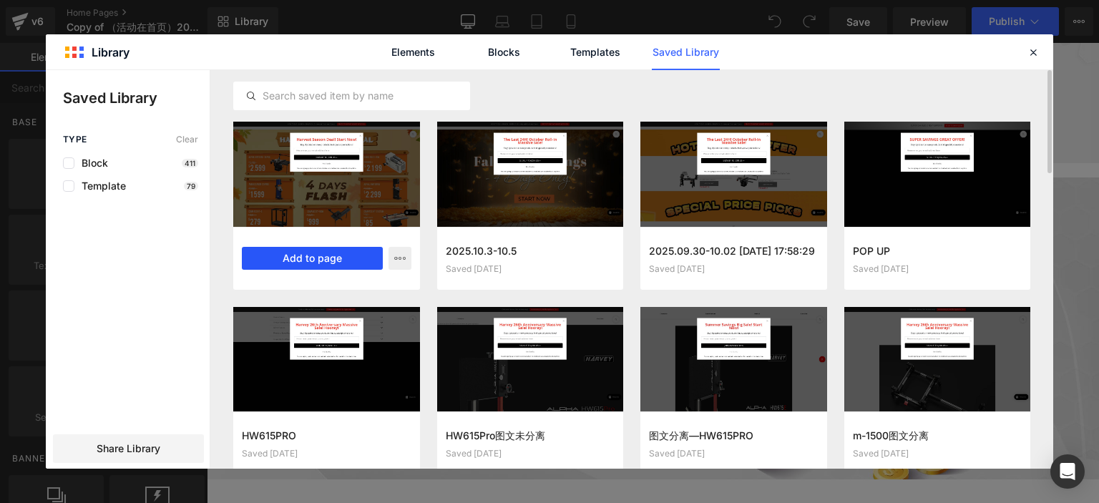
click at [337, 264] on button "Add to page" at bounding box center [312, 258] width 141 height 23
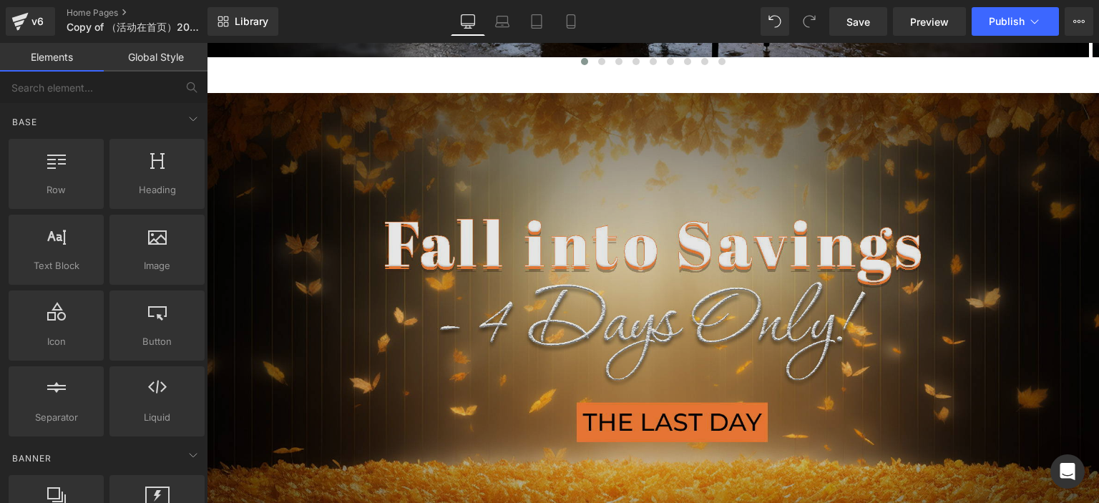
scroll to position [394, 0]
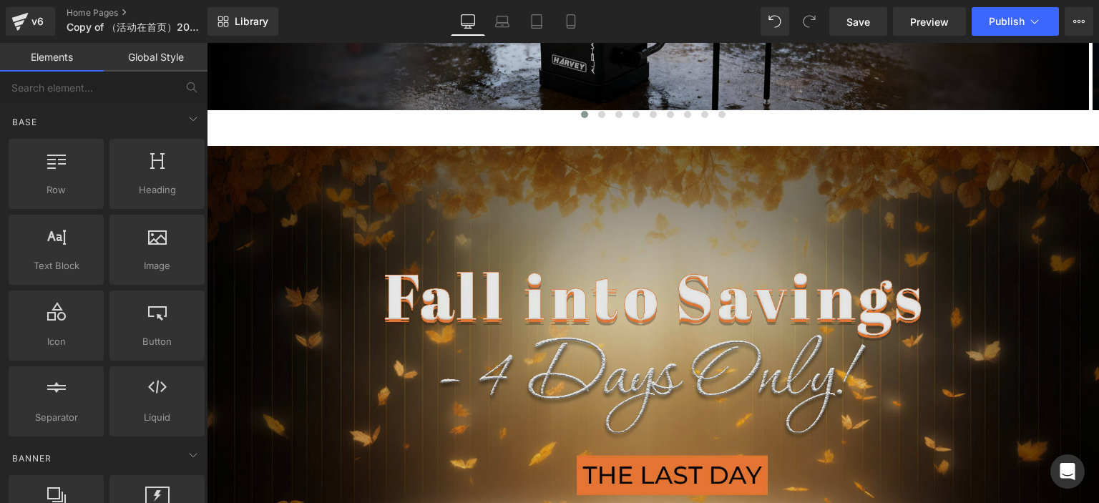
click at [247, 185] on img at bounding box center [653, 407] width 892 height 522
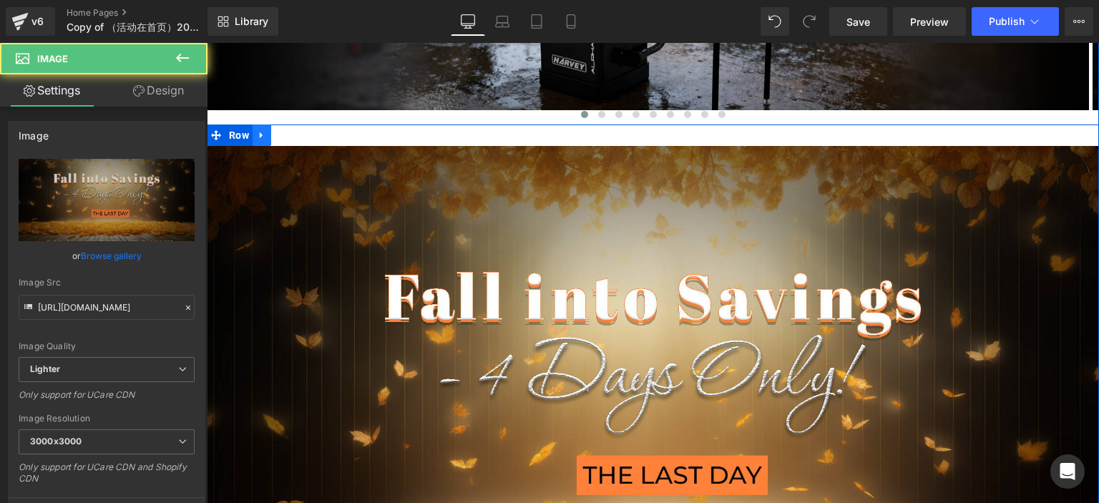
click at [258, 136] on icon at bounding box center [262, 135] width 10 height 11
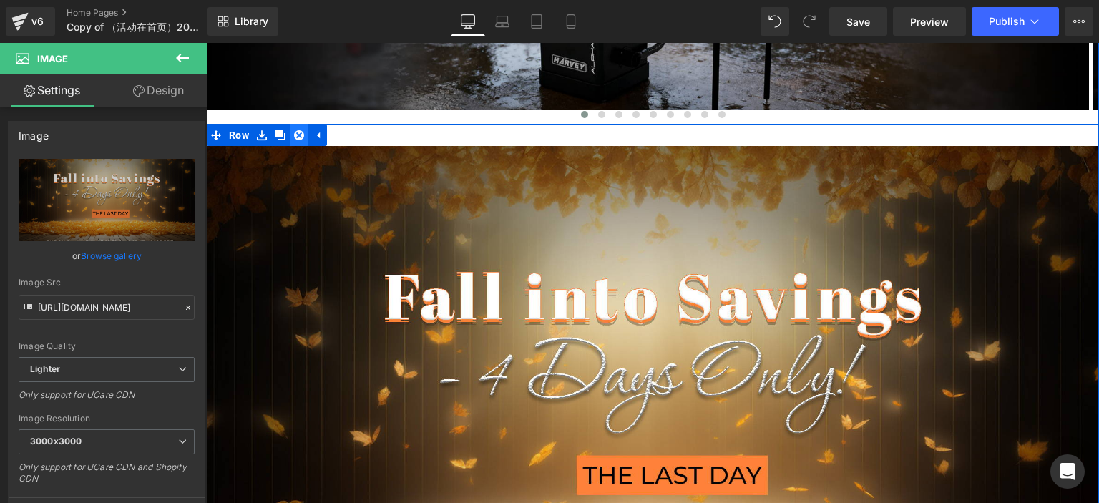
click at [295, 137] on icon at bounding box center [299, 135] width 10 height 11
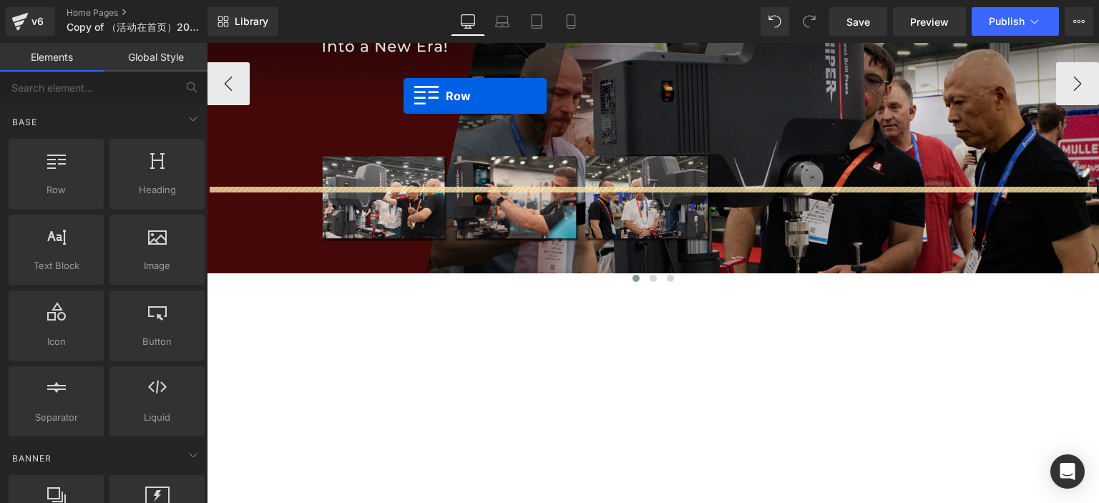
scroll to position [601, 0]
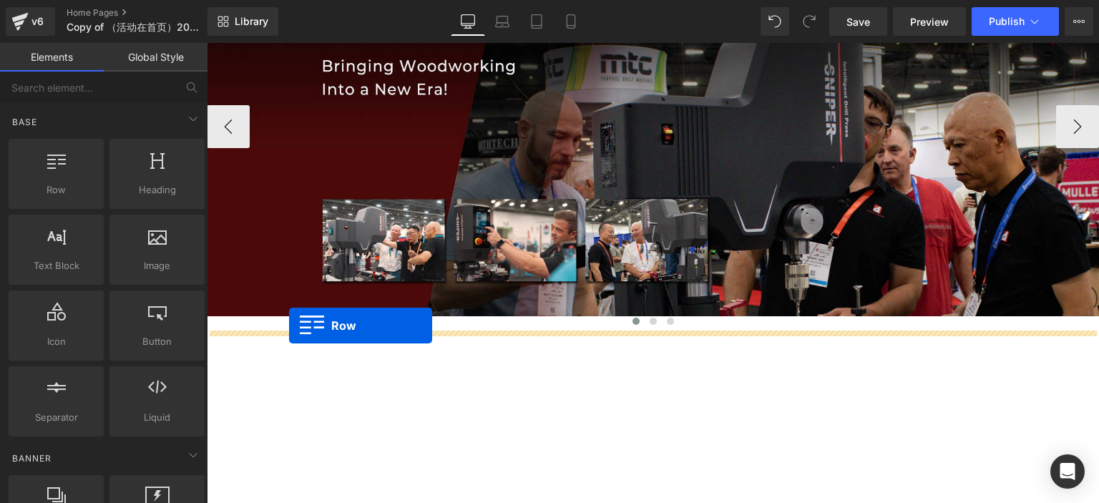
drag, startPoint x: 212, startPoint y: 235, endPoint x: 289, endPoint y: 326, distance: 119.3
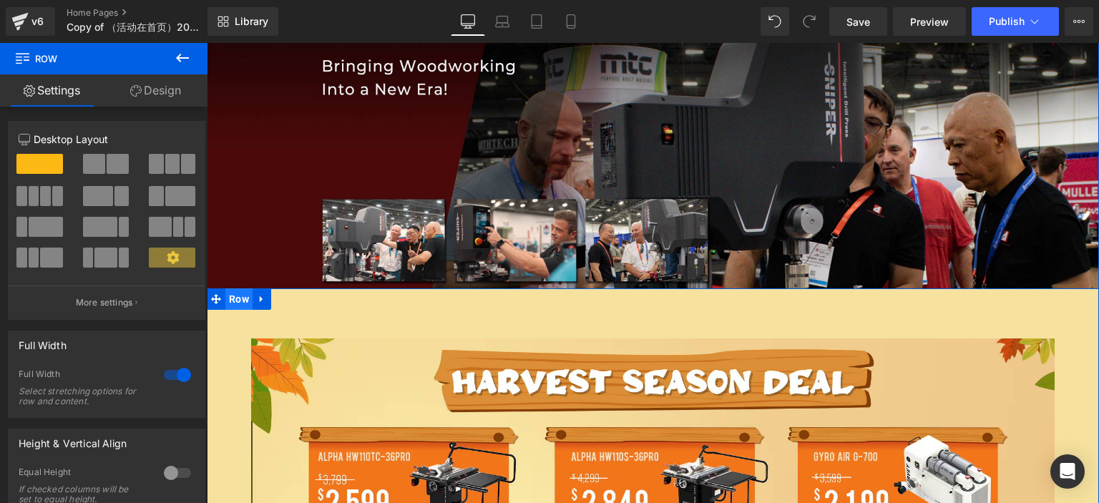
click at [235, 303] on span "Row" at bounding box center [238, 298] width 27 height 21
drag, startPoint x: 146, startPoint y: 82, endPoint x: 67, endPoint y: 206, distance: 147.3
click at [146, 82] on link "Design" at bounding box center [156, 90] width 104 height 32
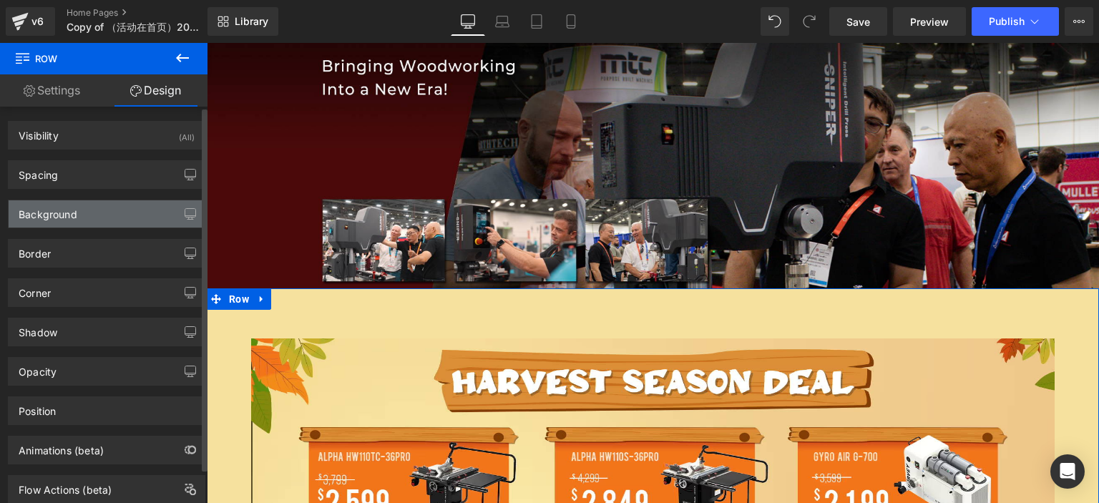
type input "-60"
type input "0"
type input "30"
type input "0"
type input "10"
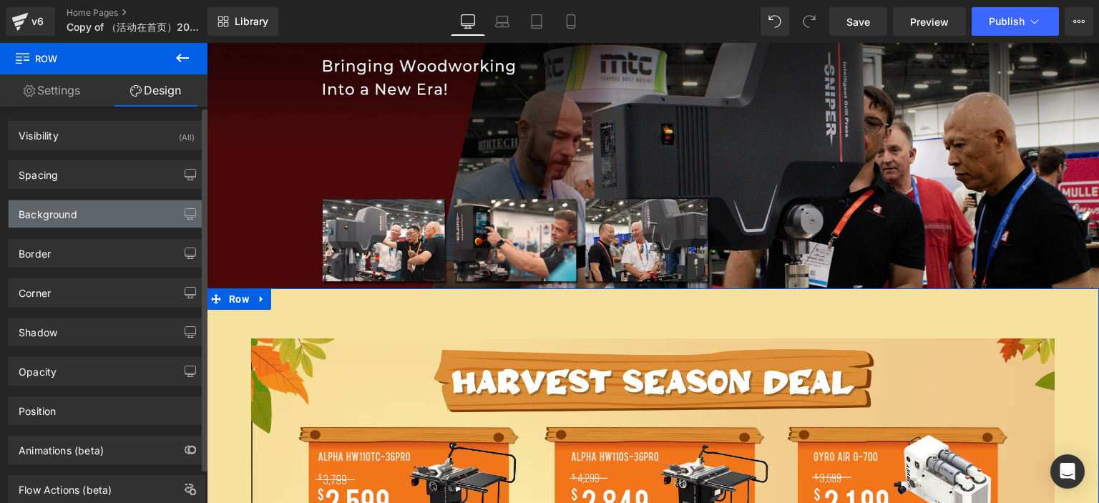
type input "0"
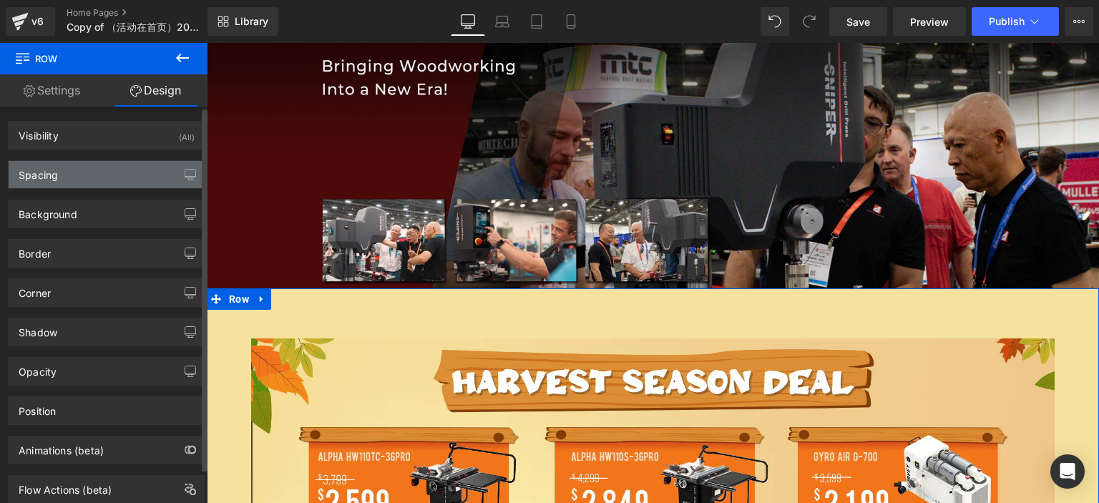
click at [79, 170] on div "Spacing" at bounding box center [107, 174] width 196 height 27
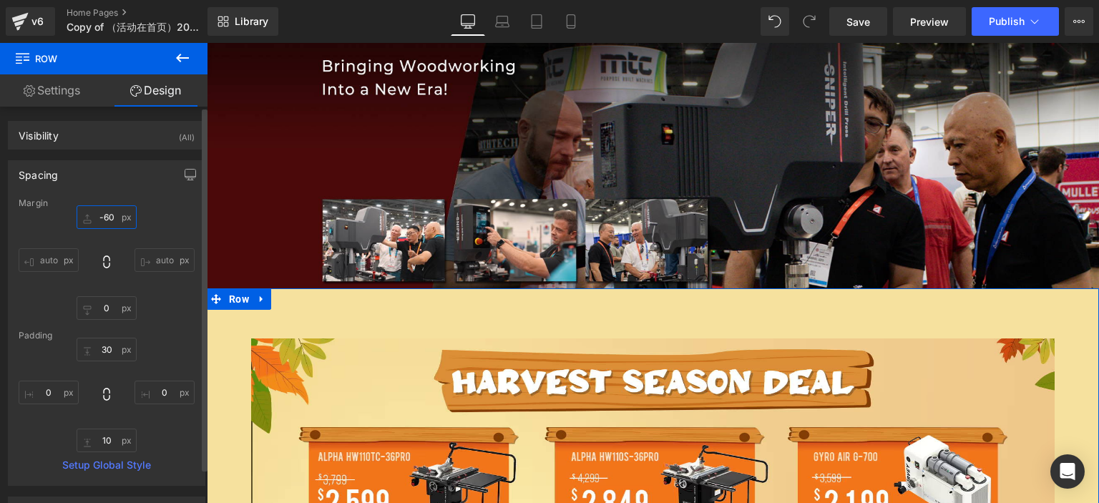
click at [109, 220] on input "-60" at bounding box center [107, 217] width 60 height 24
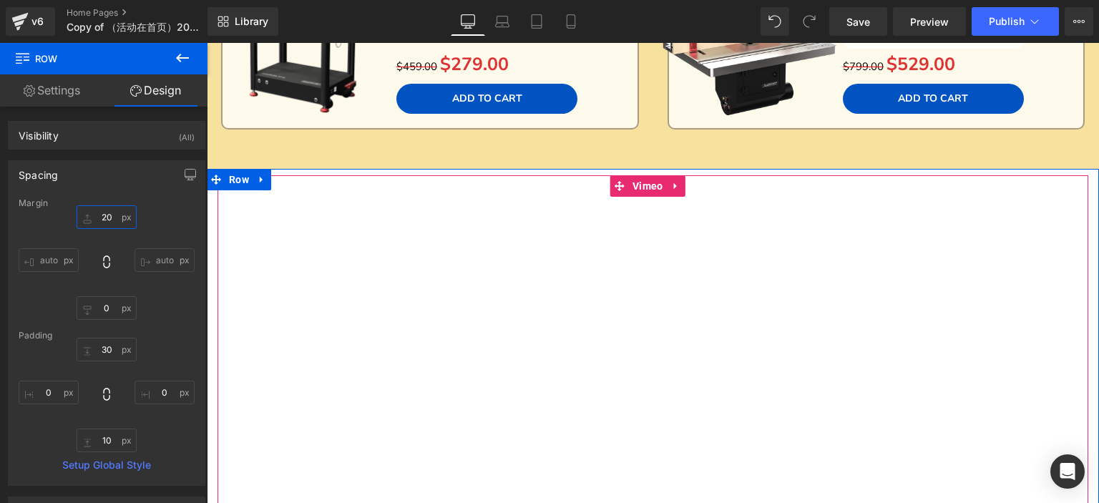
scroll to position [2103, 0]
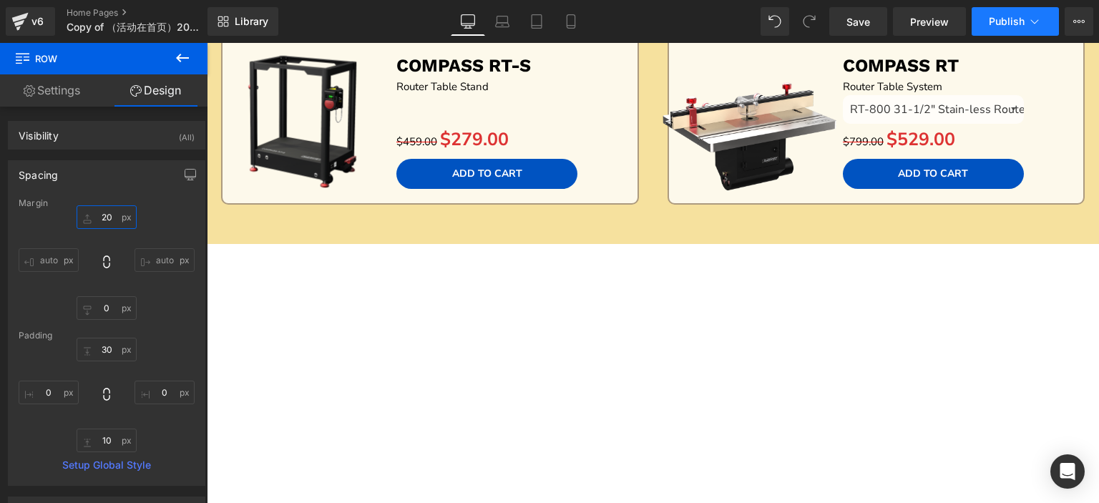
type input "20"
click at [982, 10] on button "Publish" at bounding box center [1015, 21] width 87 height 29
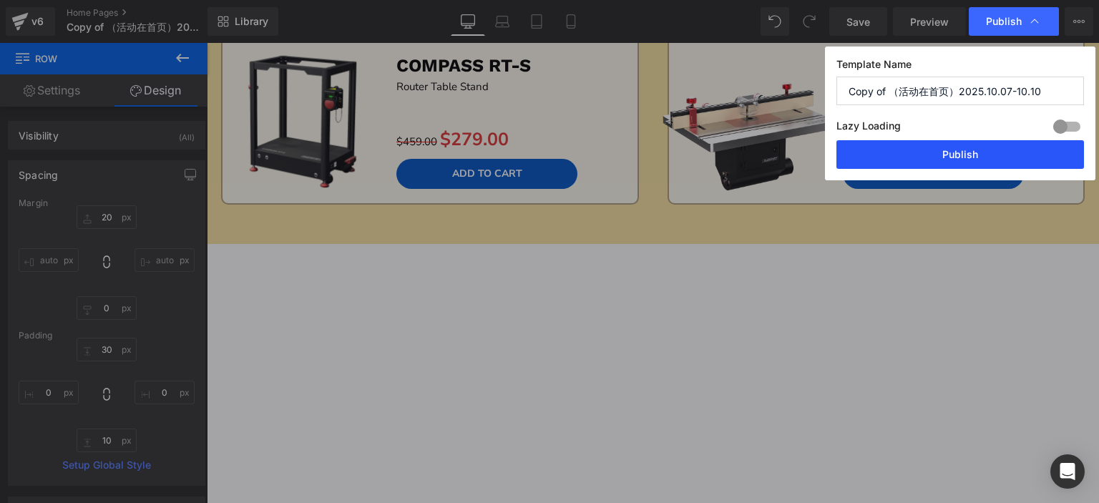
click at [947, 145] on button "Publish" at bounding box center [960, 154] width 248 height 29
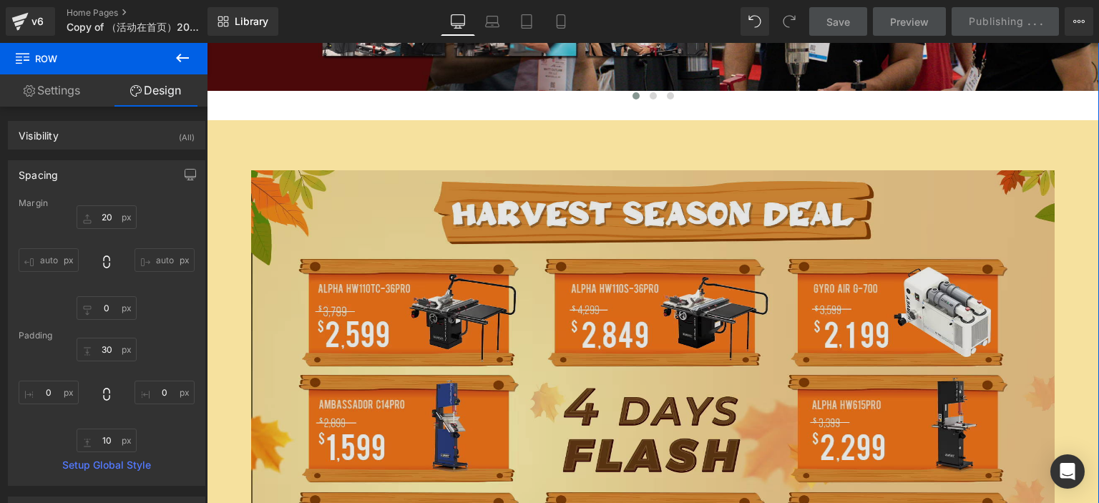
scroll to position [816, 0]
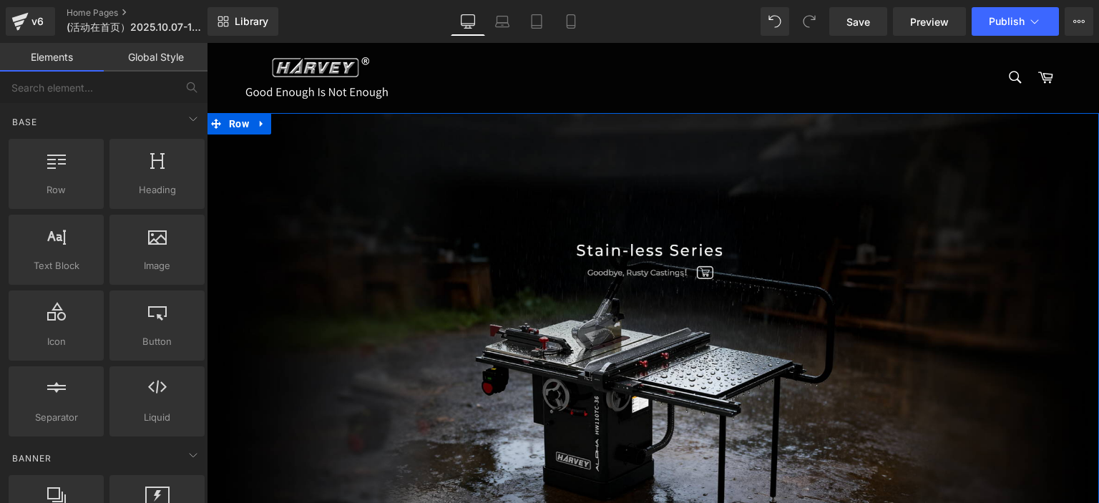
scroll to position [290, 0]
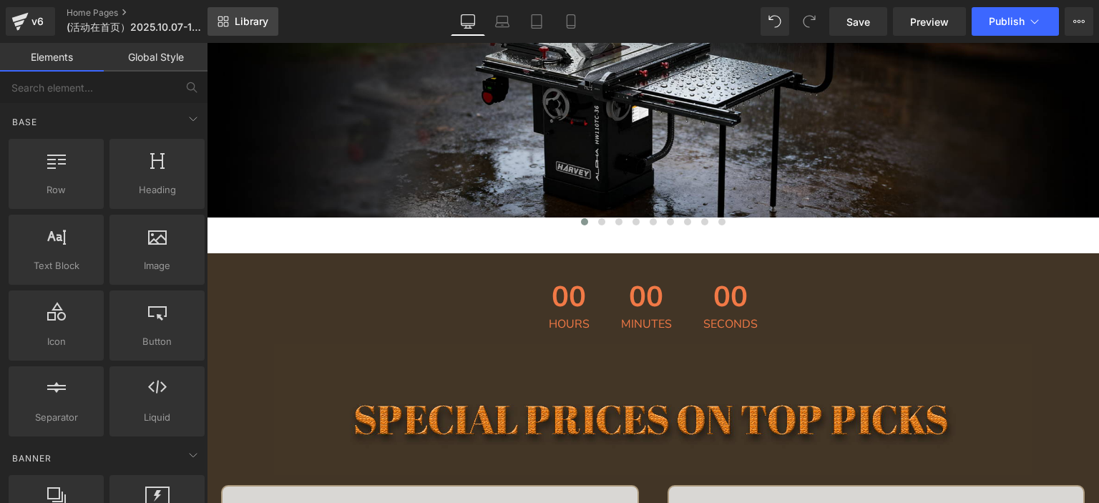
click at [230, 15] on link "Library" at bounding box center [242, 21] width 71 height 29
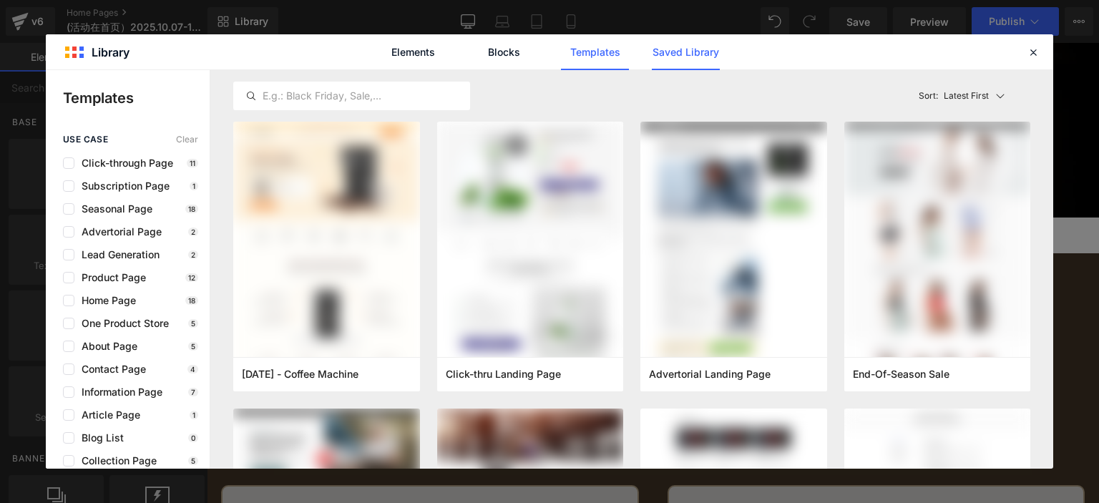
click at [675, 49] on link "Saved Library" at bounding box center [686, 52] width 68 height 36
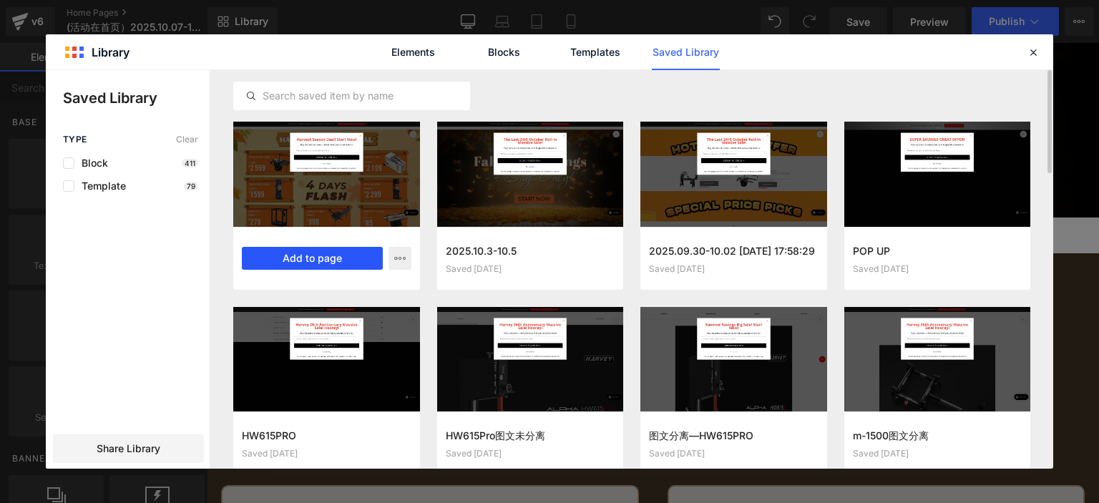
click at [309, 268] on button "Add to page" at bounding box center [312, 258] width 141 height 23
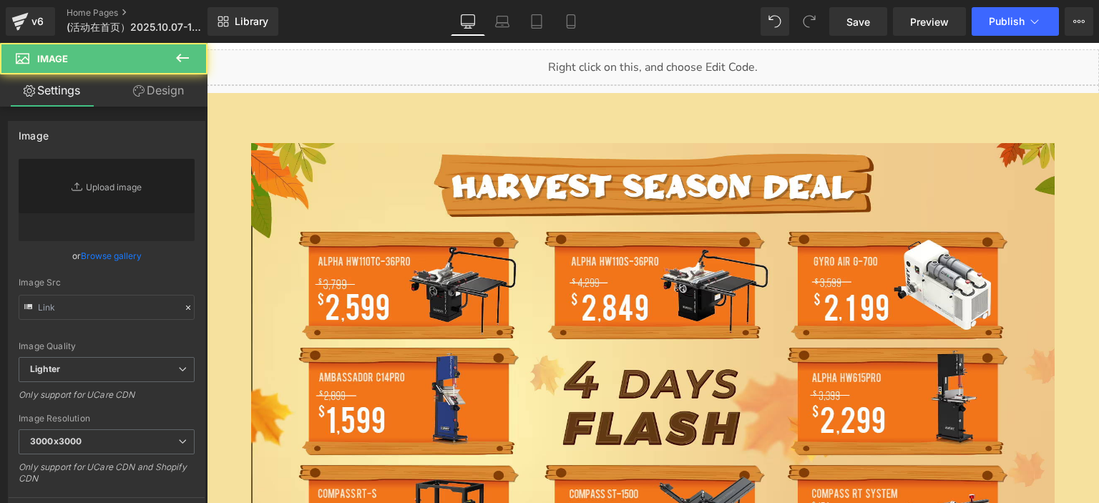
scroll to position [6177, 0]
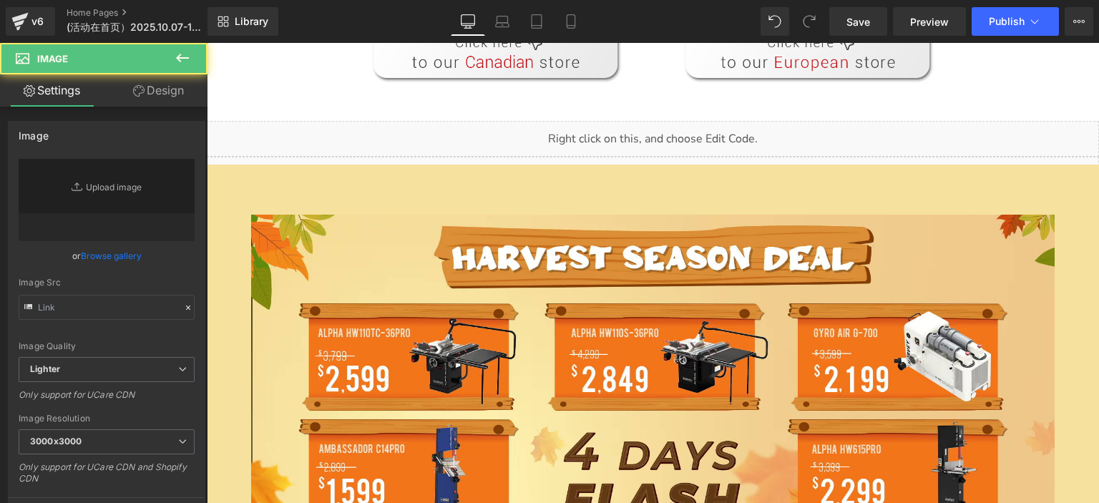
type input "https://ucarecdn.com/e4d14e29-11b0-4b88-a97c-32c9e6ca5b21/-/format/auto/-/previ…"
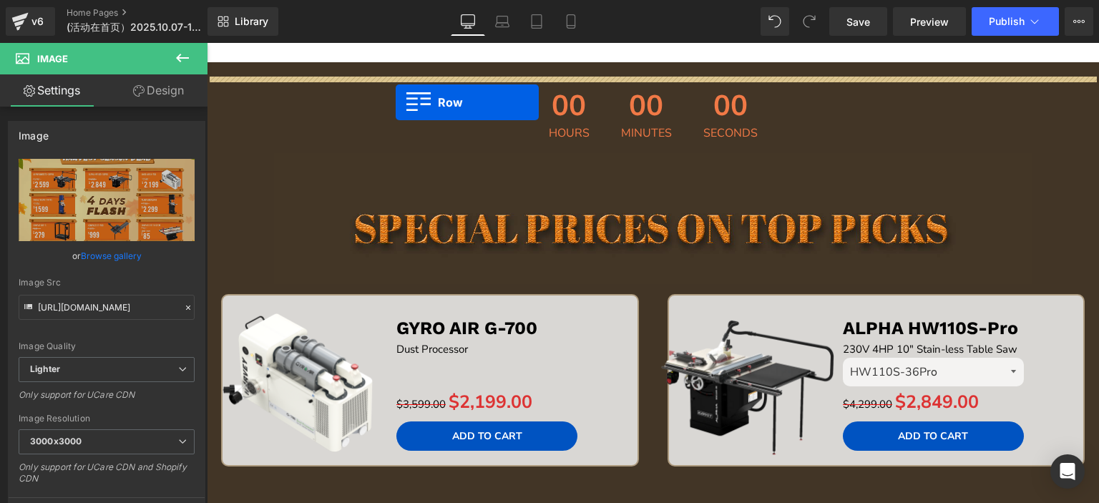
scroll to position [410, 0]
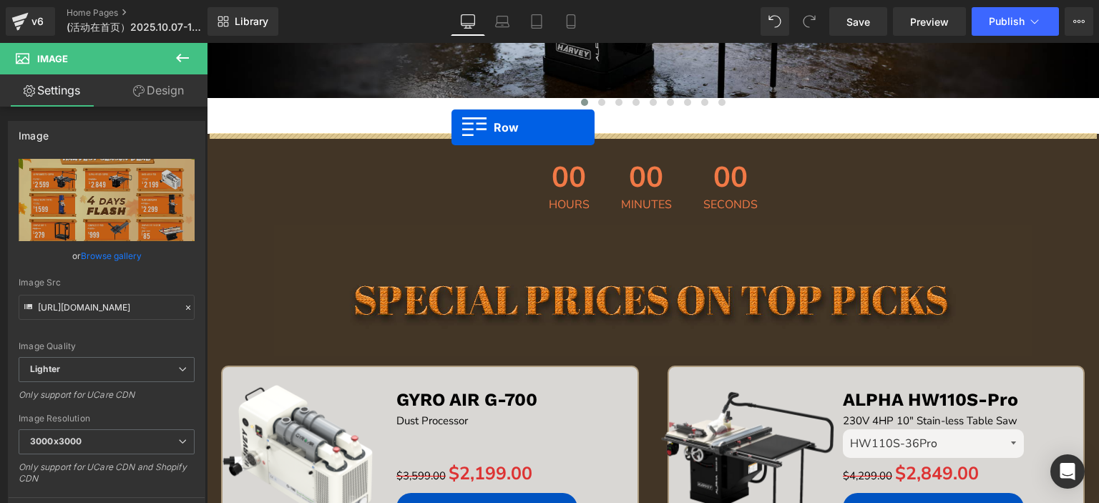
drag, startPoint x: 234, startPoint y: 134, endPoint x: 451, endPoint y: 128, distance: 217.6
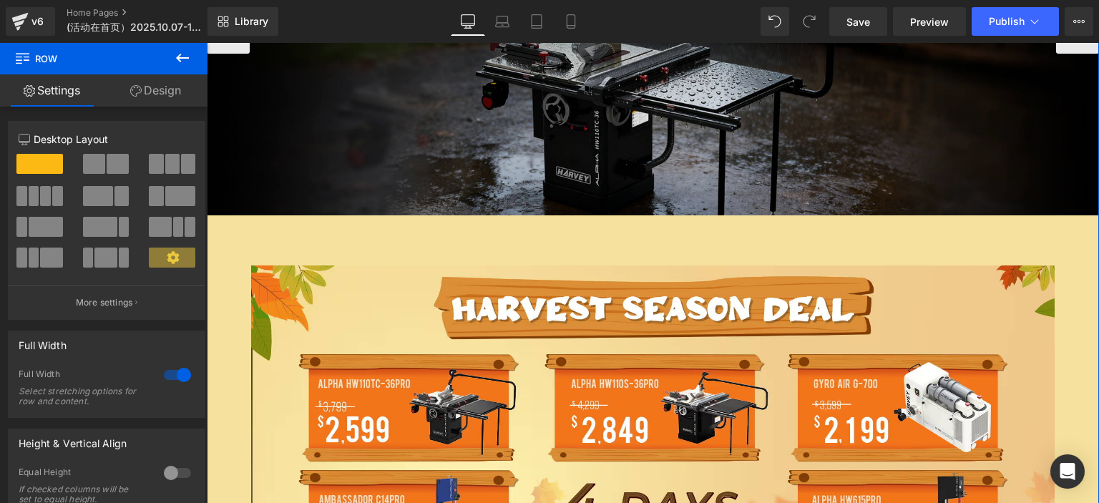
scroll to position [267, 0]
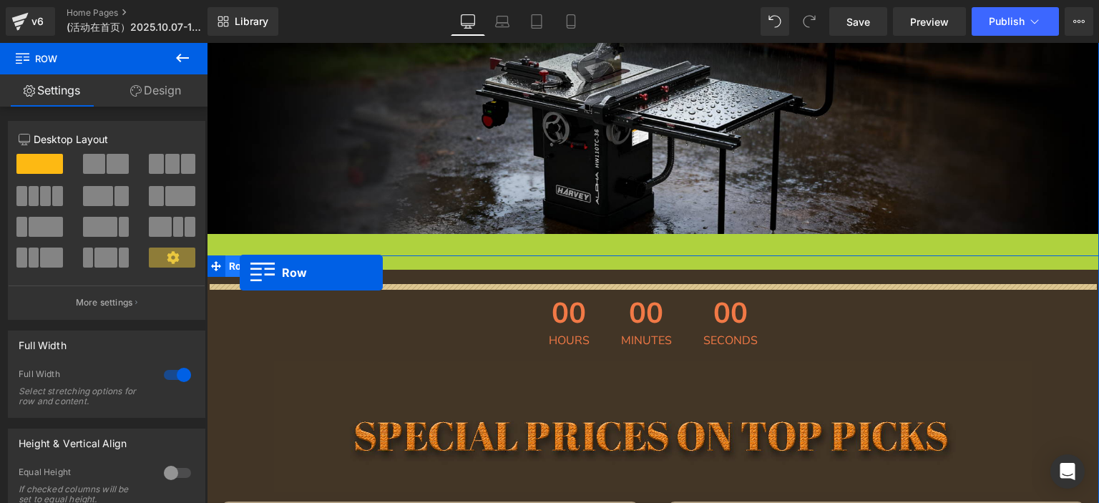
drag, startPoint x: 212, startPoint y: 244, endPoint x: 240, endPoint y: 273, distance: 40.5
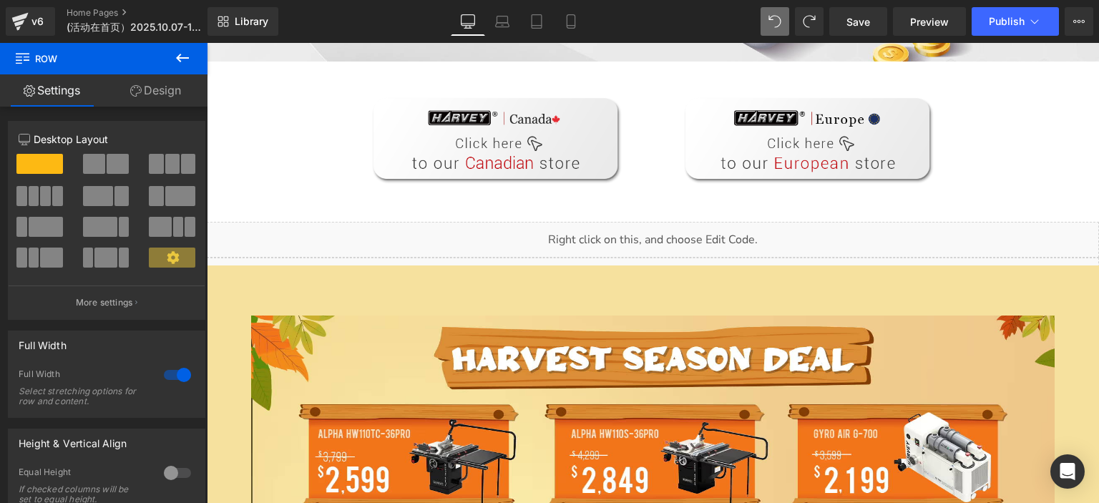
scroll to position [6050, 0]
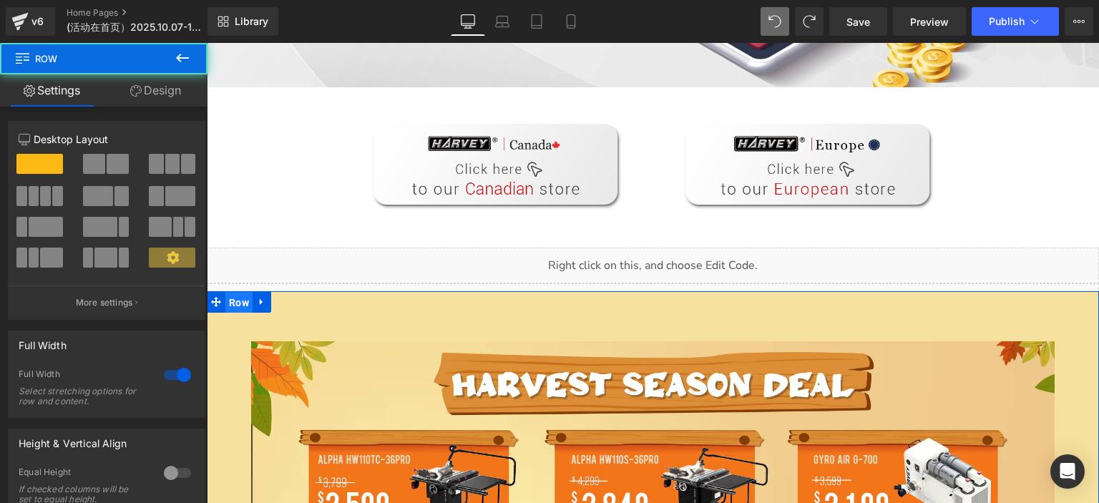
click at [237, 292] on span "Row" at bounding box center [238, 302] width 27 height 21
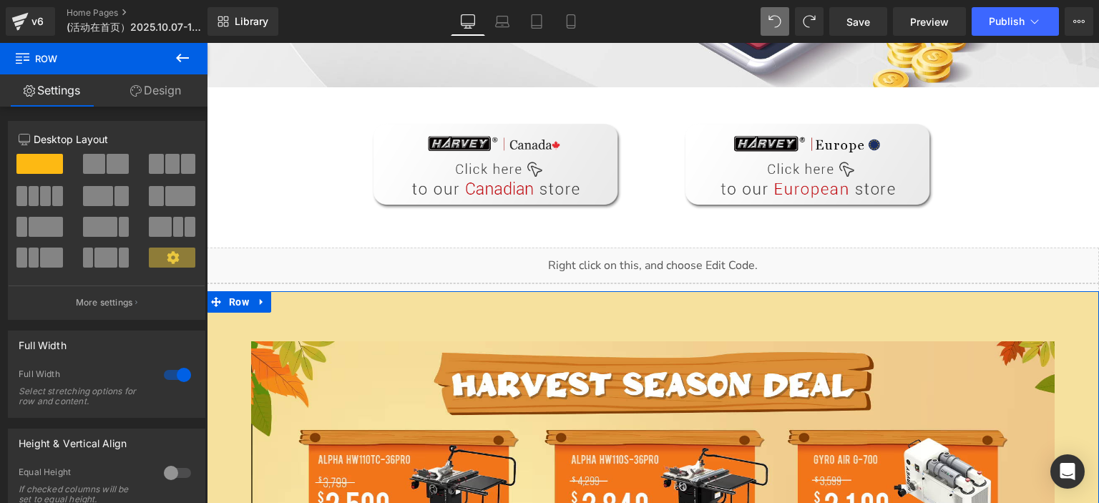
click at [149, 94] on link "Design" at bounding box center [156, 90] width 104 height 32
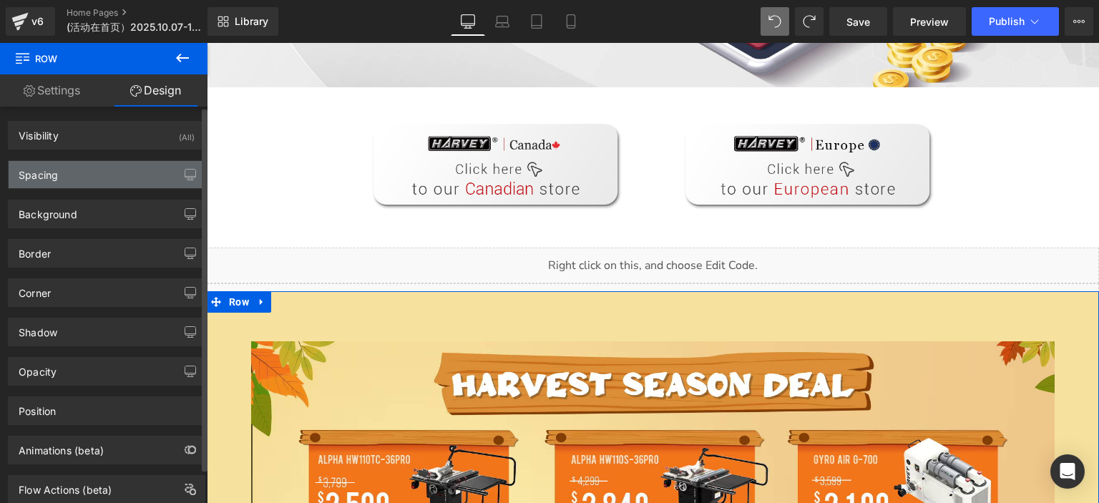
type input "-60"
type input "0"
type input "30"
type input "0"
type input "10"
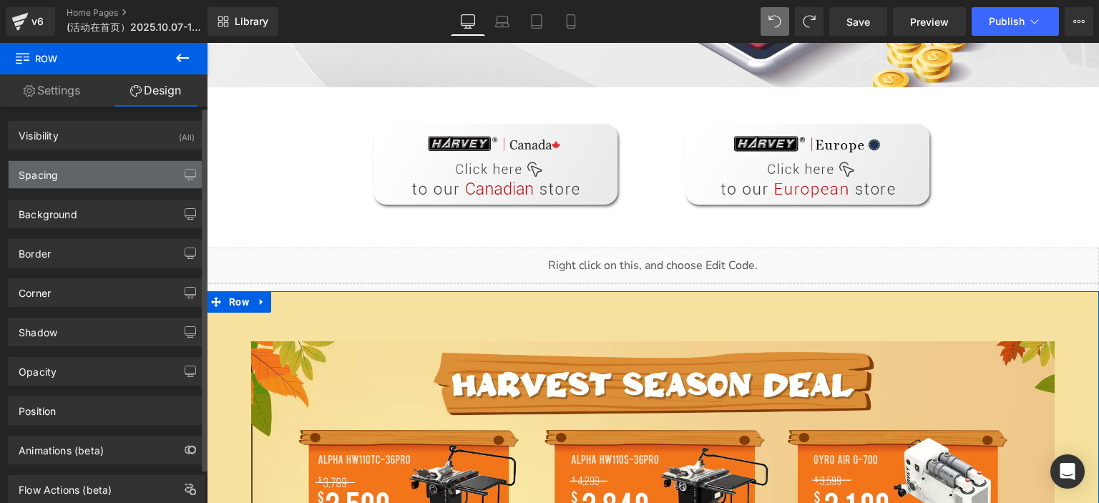
type input "0"
click at [85, 177] on div "Spacing" at bounding box center [107, 174] width 196 height 27
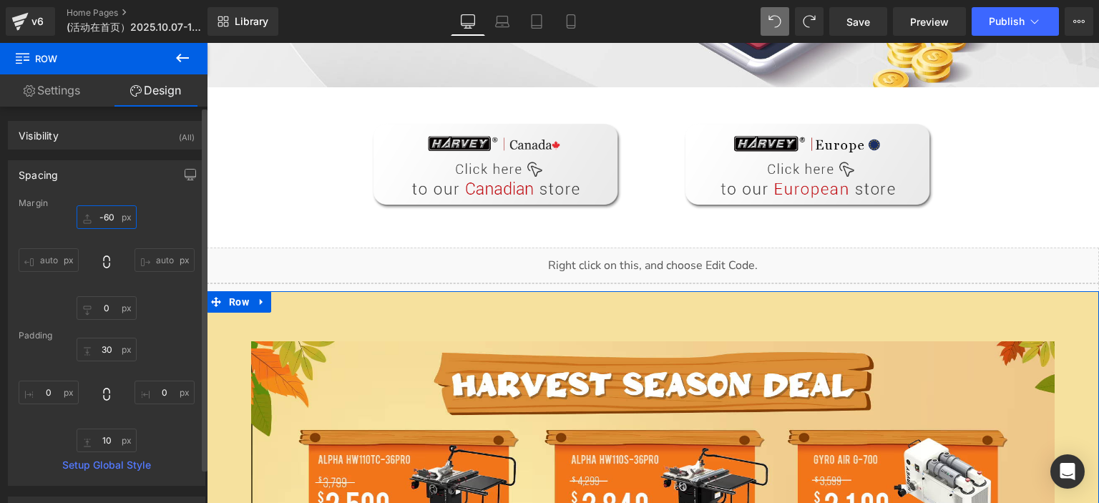
click at [109, 218] on input "-60" at bounding box center [107, 217] width 60 height 24
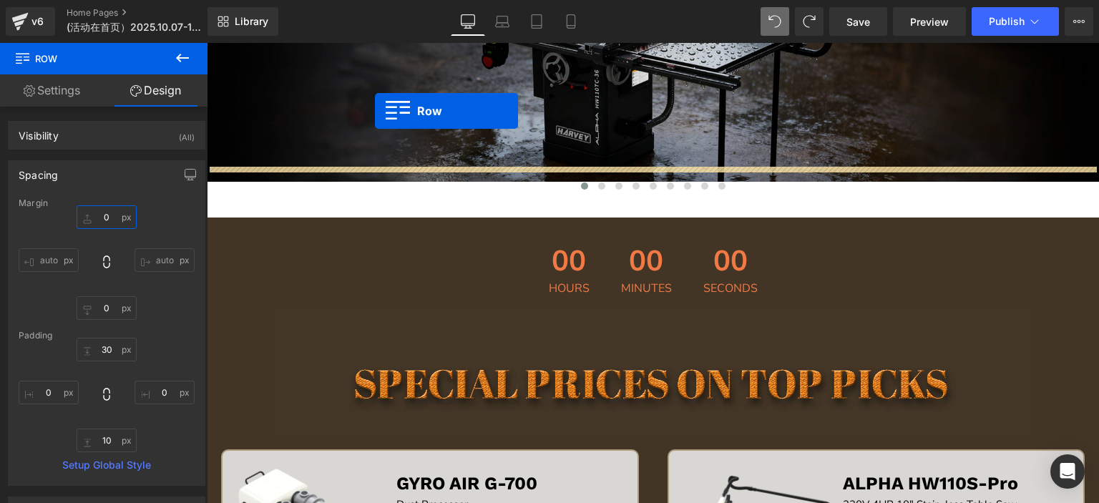
scroll to position [240, 0]
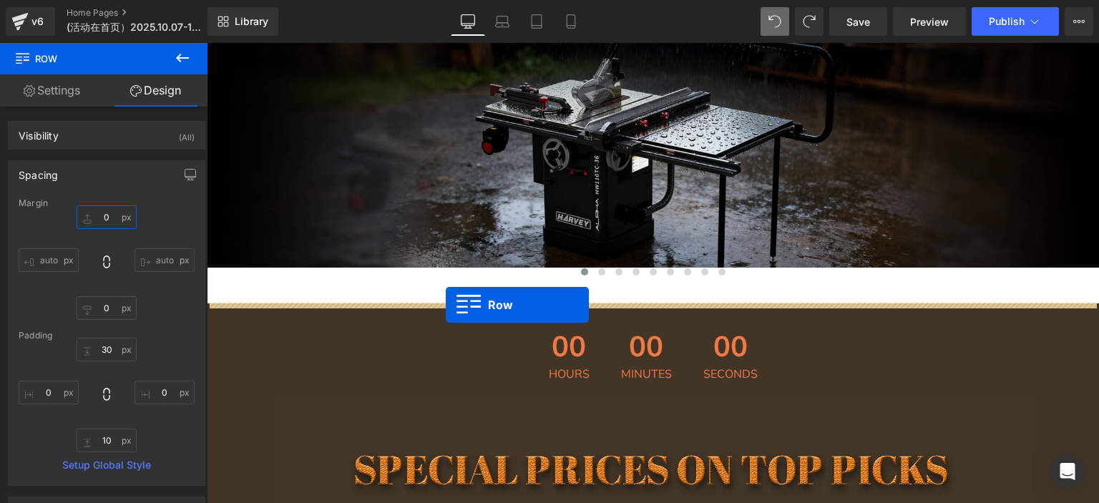
drag, startPoint x: 216, startPoint y: 323, endPoint x: 446, endPoint y: 306, distance: 230.4
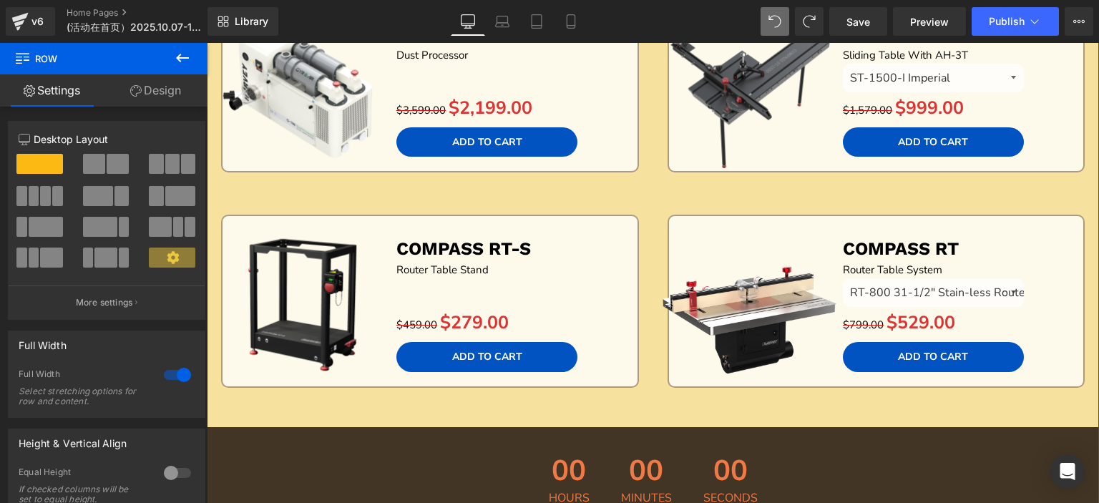
scroll to position [1671, 0]
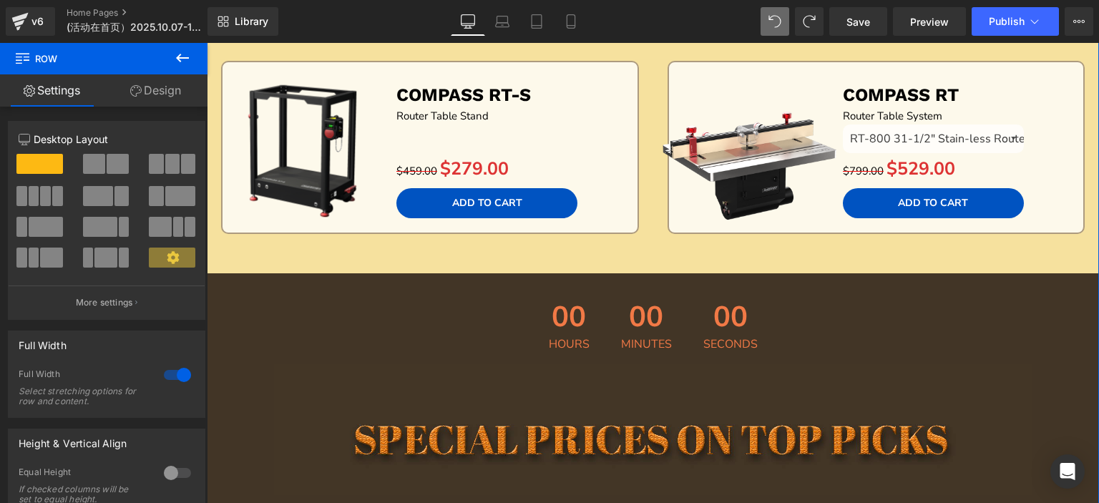
drag, startPoint x: 306, startPoint y: 314, endPoint x: 264, endPoint y: 306, distance: 42.2
click at [302, 316] on div "00 Hours 00 Minutes 00 Seconds" at bounding box center [653, 326] width 892 height 76
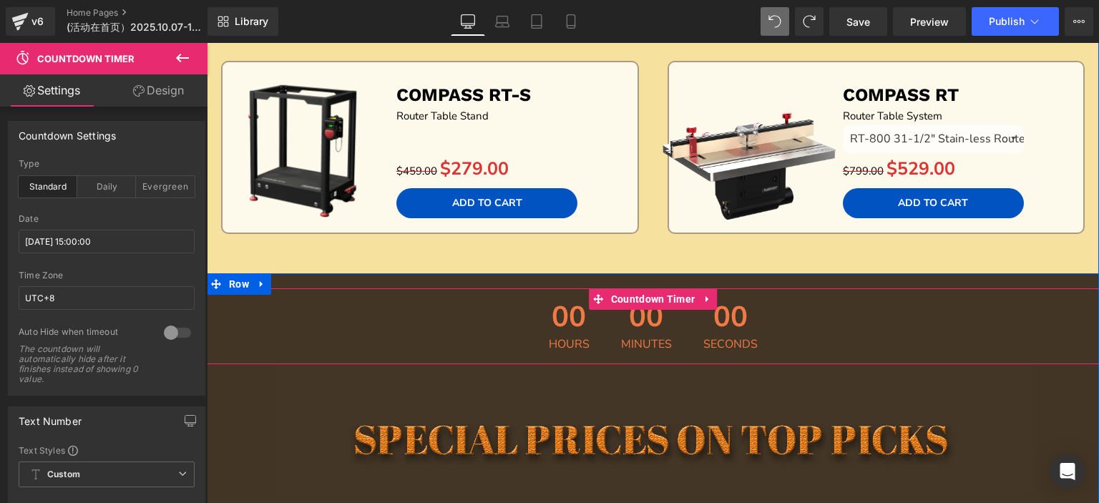
drag, startPoint x: 701, startPoint y: 295, endPoint x: 711, endPoint y: 295, distance: 10.0
click at [705, 295] on icon at bounding box center [706, 298] width 3 height 6
click at [712, 295] on icon at bounding box center [717, 298] width 10 height 11
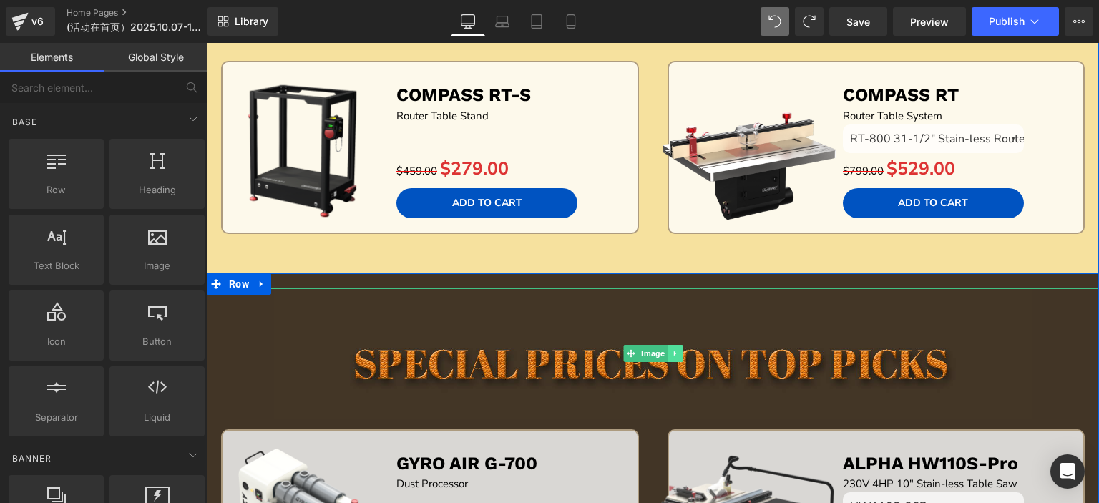
click at [673, 351] on icon at bounding box center [674, 353] width 2 height 5
click at [675, 349] on link at bounding box center [682, 353] width 15 height 17
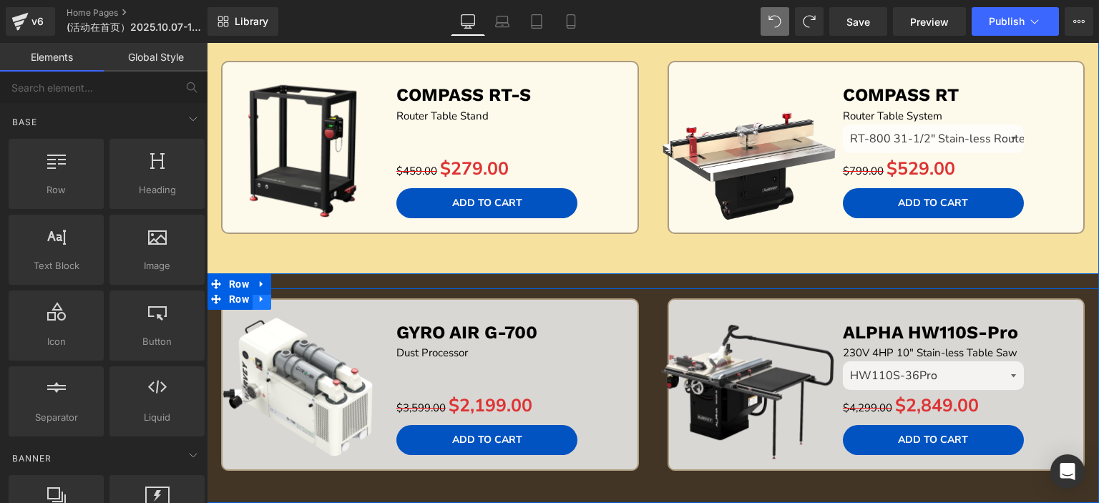
click at [257, 293] on icon at bounding box center [262, 298] width 10 height 11
click at [295, 294] on icon at bounding box center [299, 299] width 10 height 10
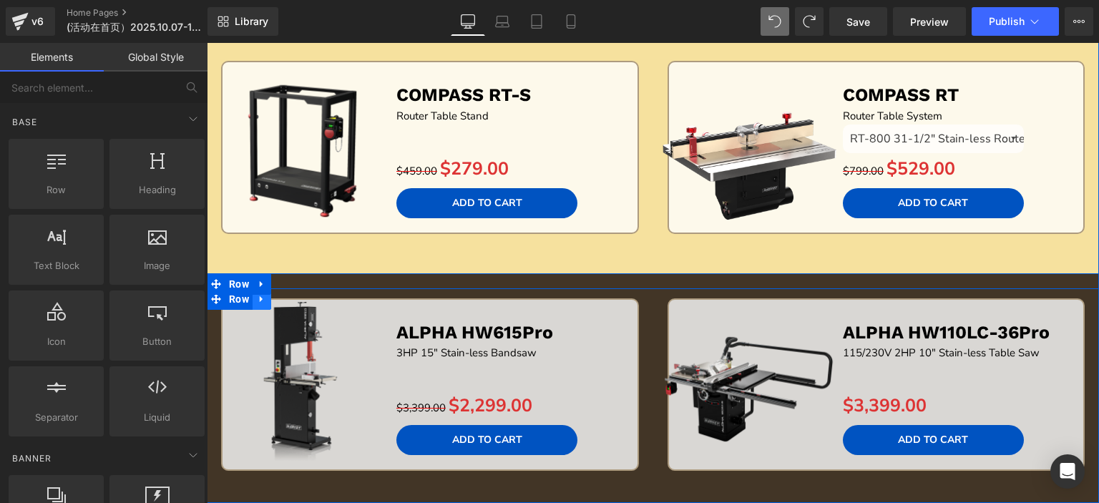
click at [258, 293] on icon at bounding box center [262, 298] width 10 height 11
click at [294, 296] on icon at bounding box center [299, 298] width 10 height 11
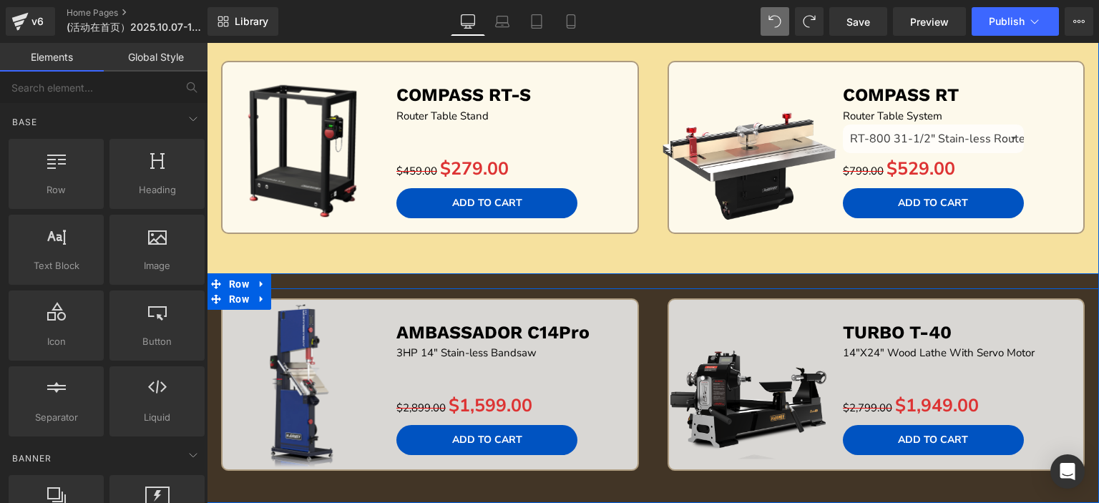
click at [258, 296] on icon at bounding box center [262, 298] width 10 height 11
click at [294, 295] on icon at bounding box center [299, 299] width 10 height 10
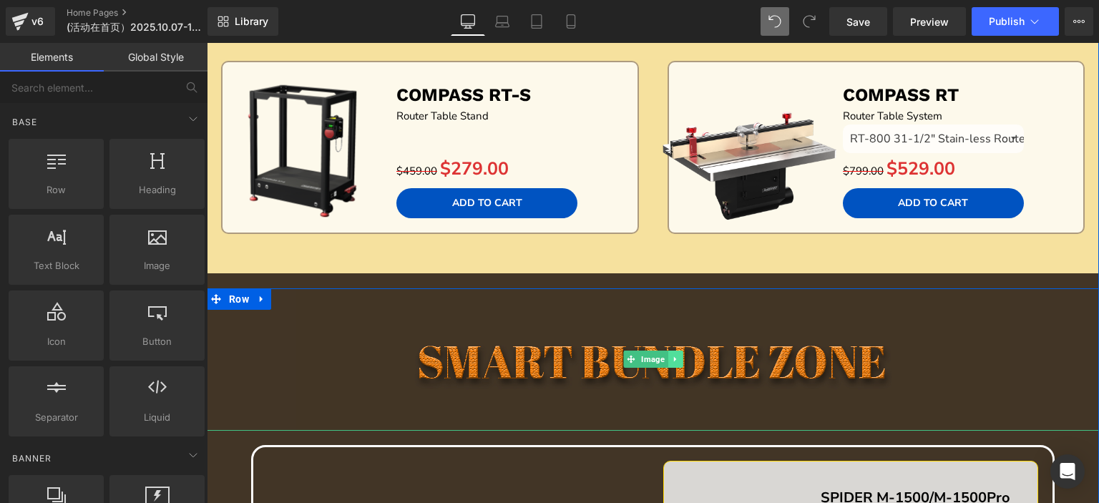
click at [671, 355] on icon at bounding box center [675, 359] width 8 height 9
click at [678, 355] on icon at bounding box center [682, 359] width 8 height 9
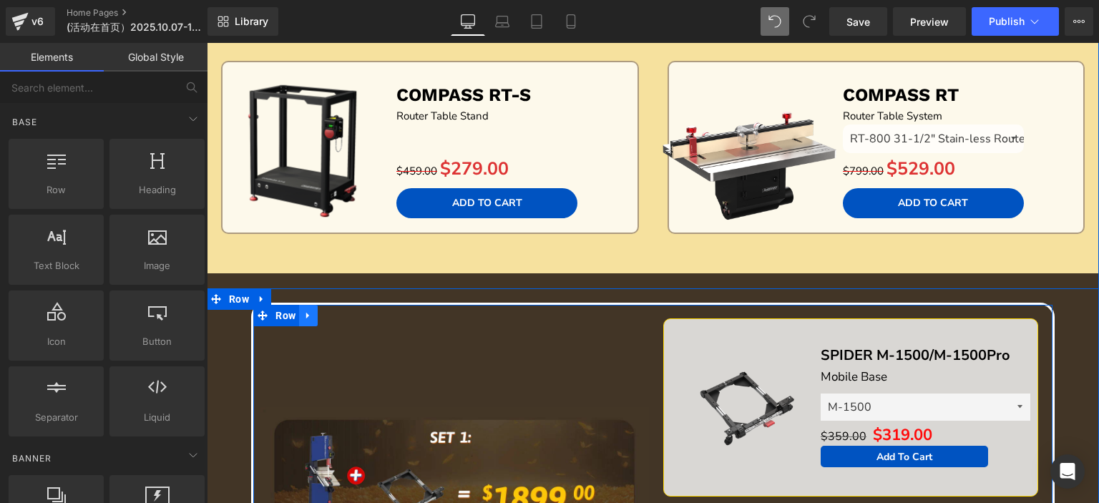
click at [309, 315] on link at bounding box center [308, 315] width 19 height 21
click at [343, 311] on icon at bounding box center [346, 316] width 10 height 10
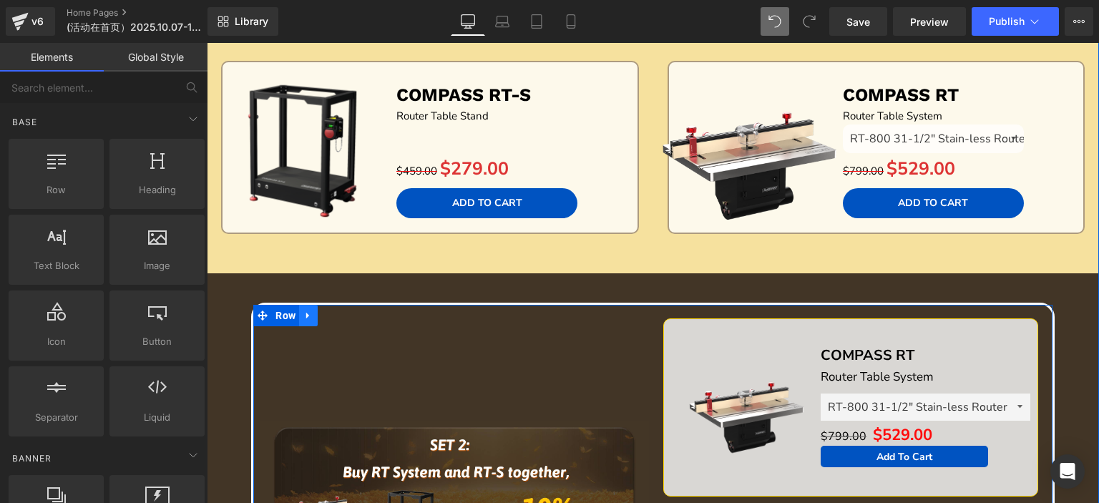
click at [312, 314] on link at bounding box center [308, 315] width 19 height 21
click at [341, 311] on icon at bounding box center [346, 315] width 10 height 11
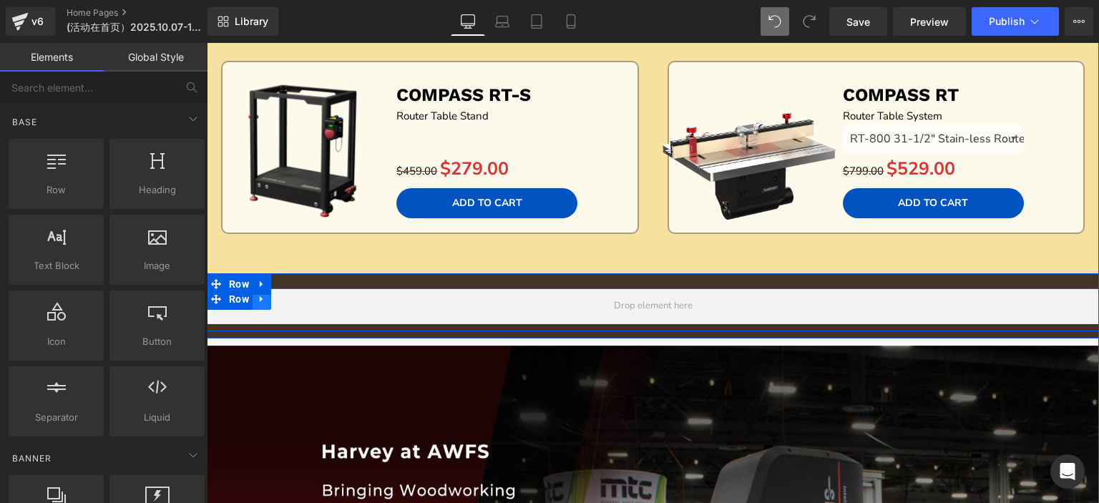
click at [258, 293] on icon at bounding box center [262, 298] width 10 height 11
click at [295, 297] on icon at bounding box center [299, 299] width 10 height 10
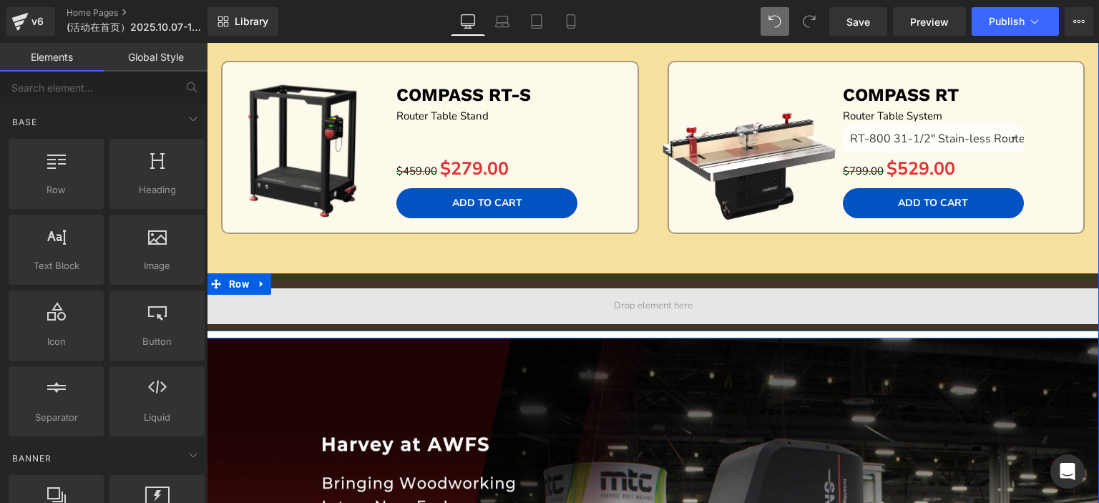
drag, startPoint x: 285, startPoint y: 298, endPoint x: 275, endPoint y: 299, distance: 10.0
click at [285, 300] on span at bounding box center [653, 306] width 892 height 36
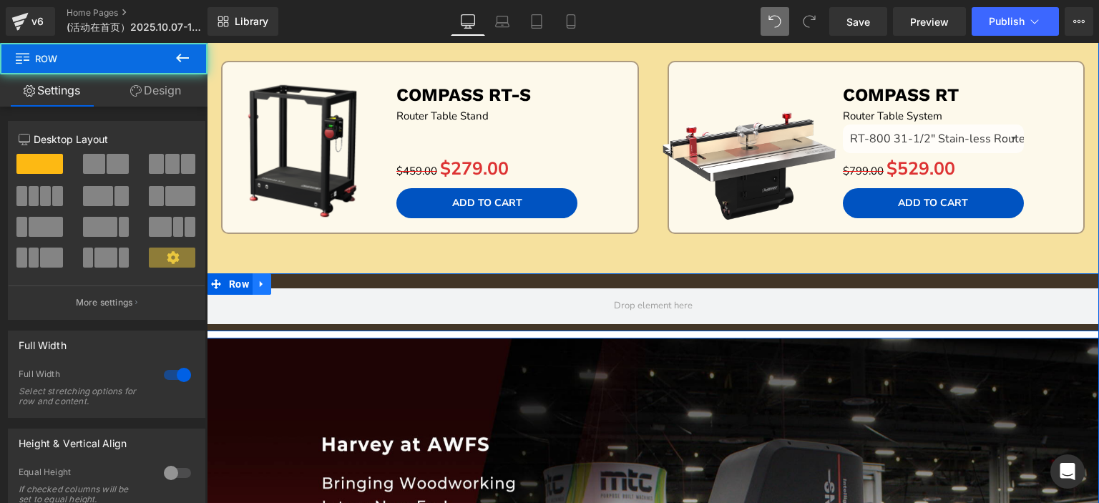
click at [259, 288] on link at bounding box center [262, 283] width 19 height 21
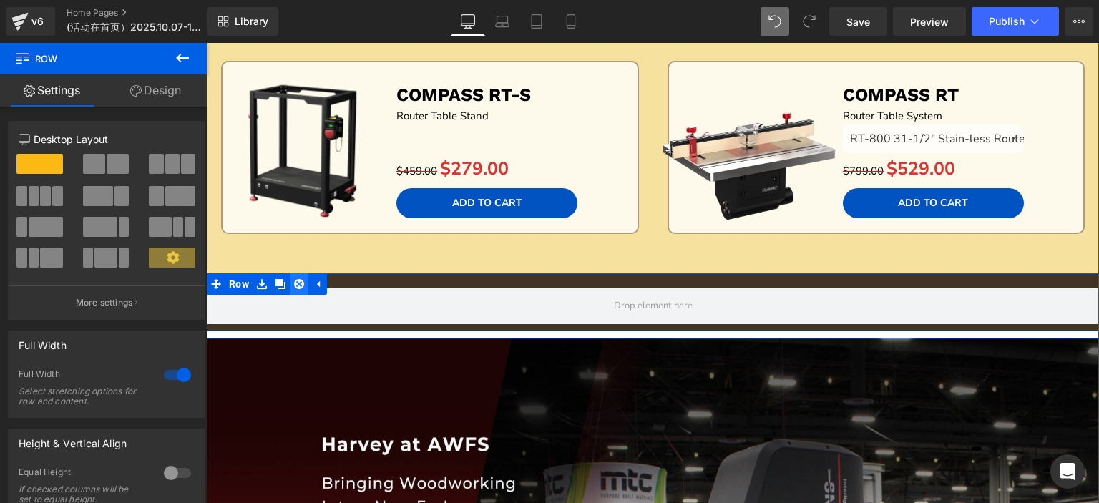
click at [294, 280] on icon at bounding box center [299, 284] width 10 height 10
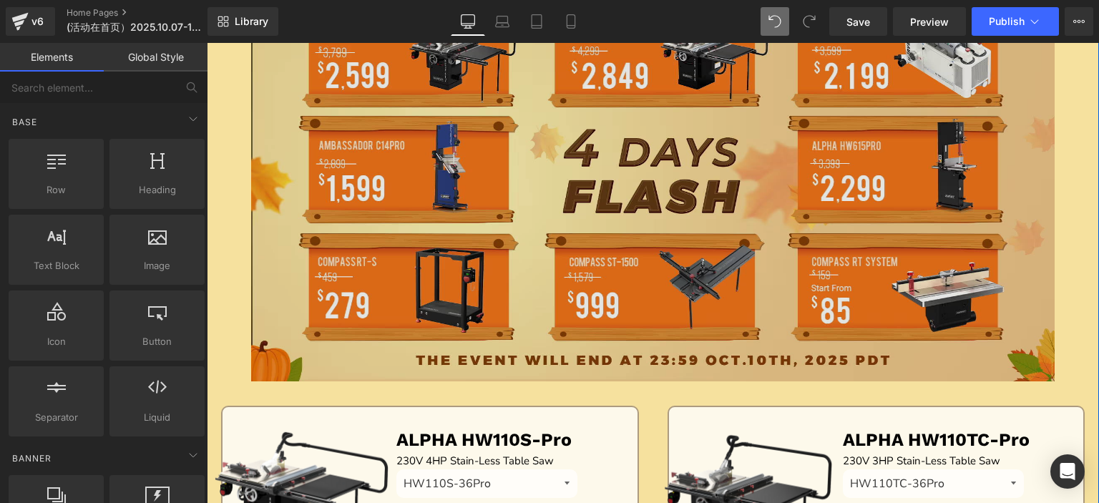
scroll to position [813, 0]
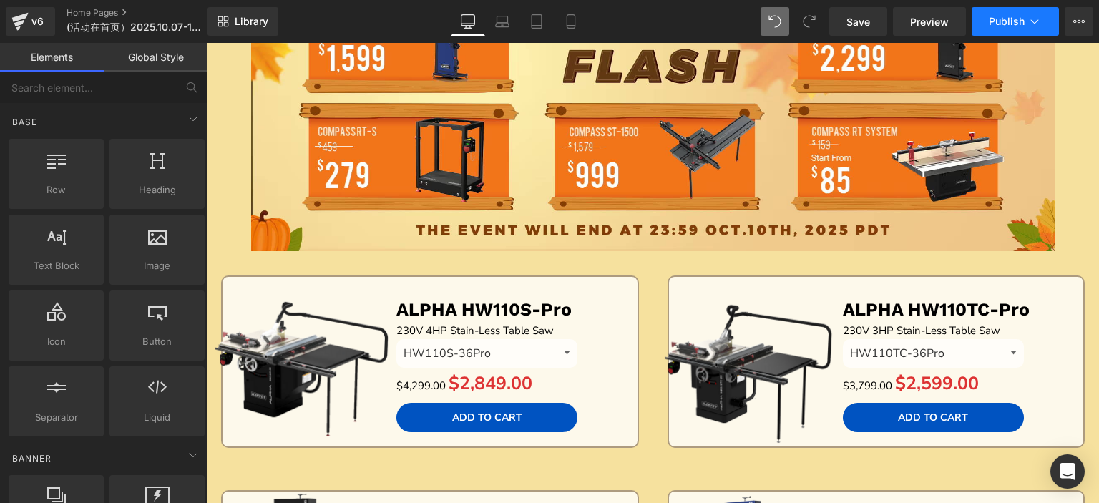
click at [1022, 25] on span "Publish" at bounding box center [1007, 21] width 36 height 11
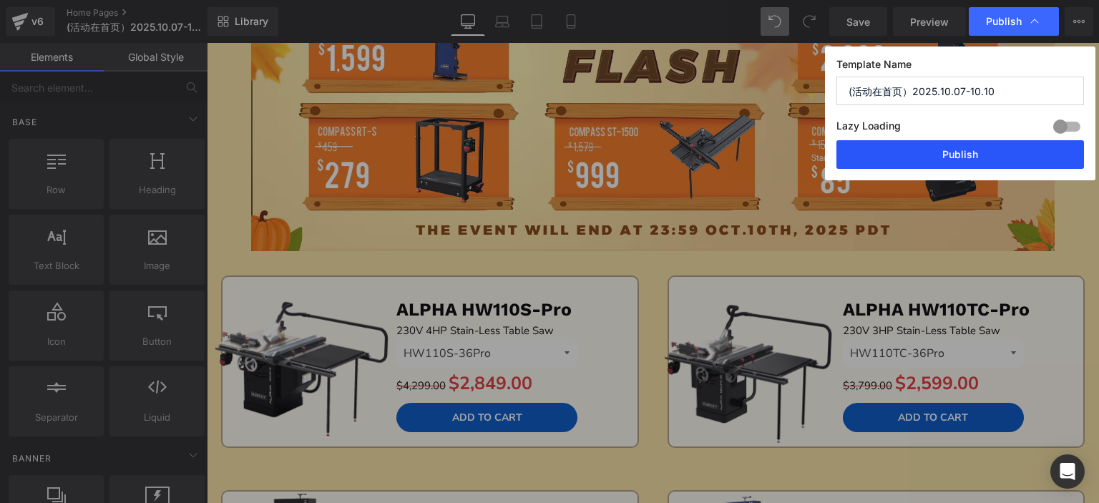
click at [949, 146] on button "Publish" at bounding box center [960, 154] width 248 height 29
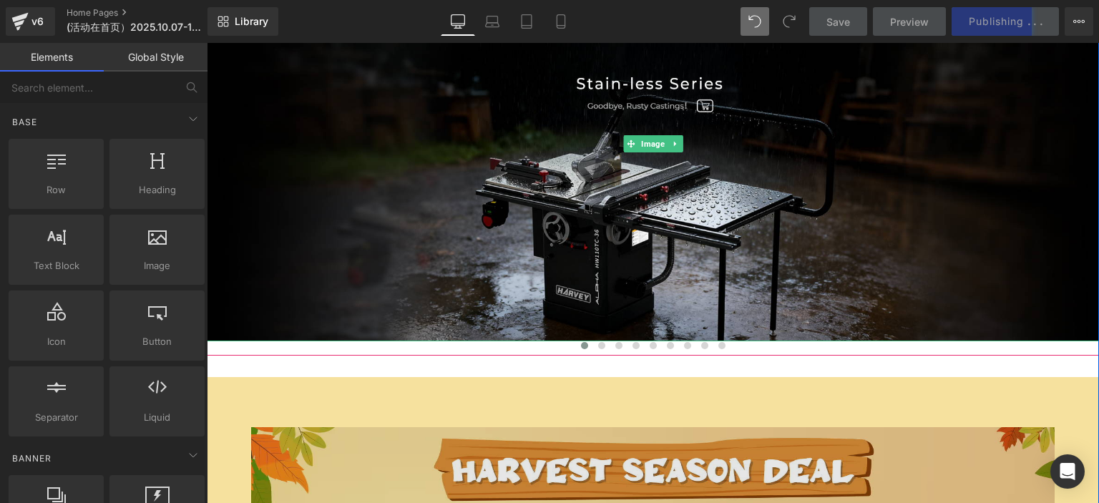
scroll to position [26, 0]
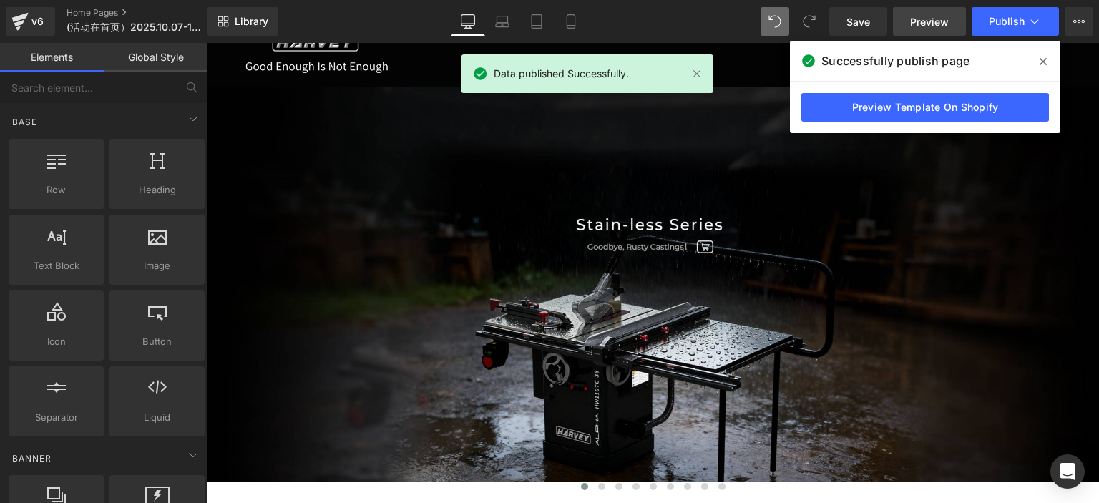
click at [927, 20] on span "Preview" at bounding box center [929, 21] width 39 height 15
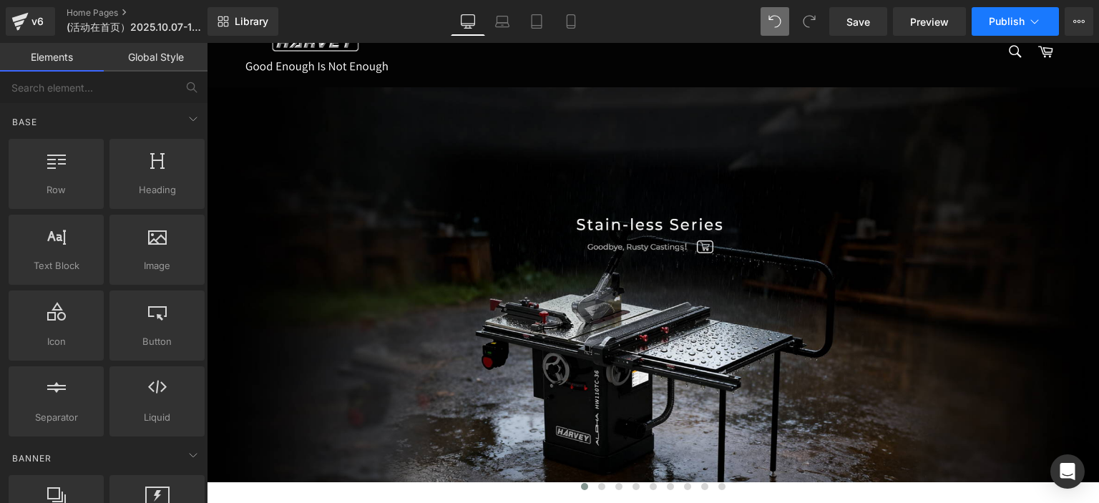
click at [1012, 31] on button "Publish" at bounding box center [1015, 21] width 87 height 29
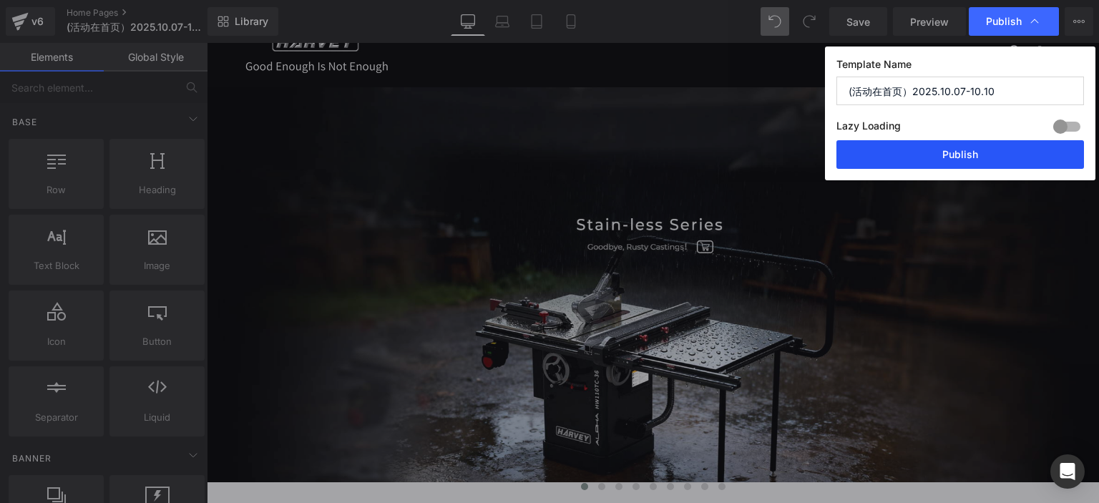
click at [982, 150] on button "Publish" at bounding box center [960, 154] width 248 height 29
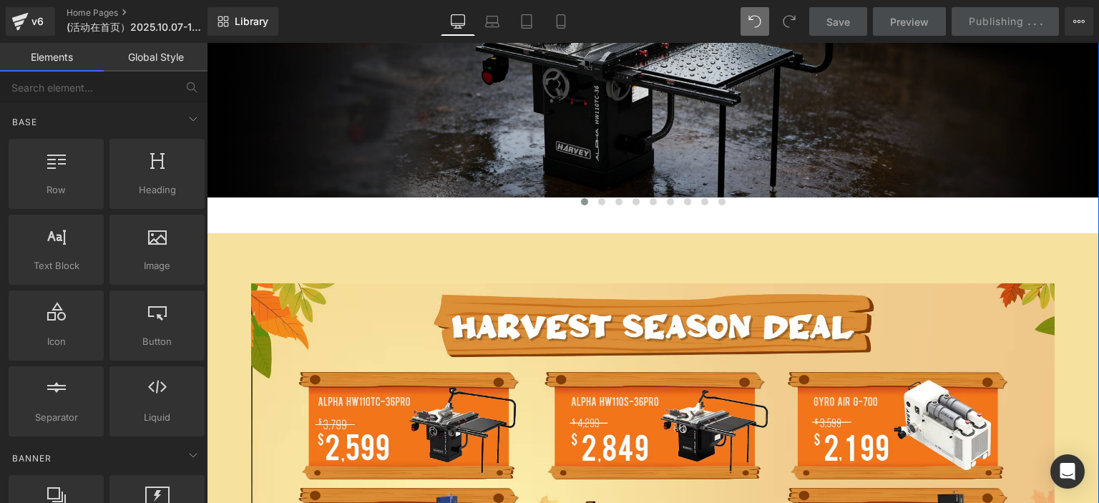
scroll to position [169, 0]
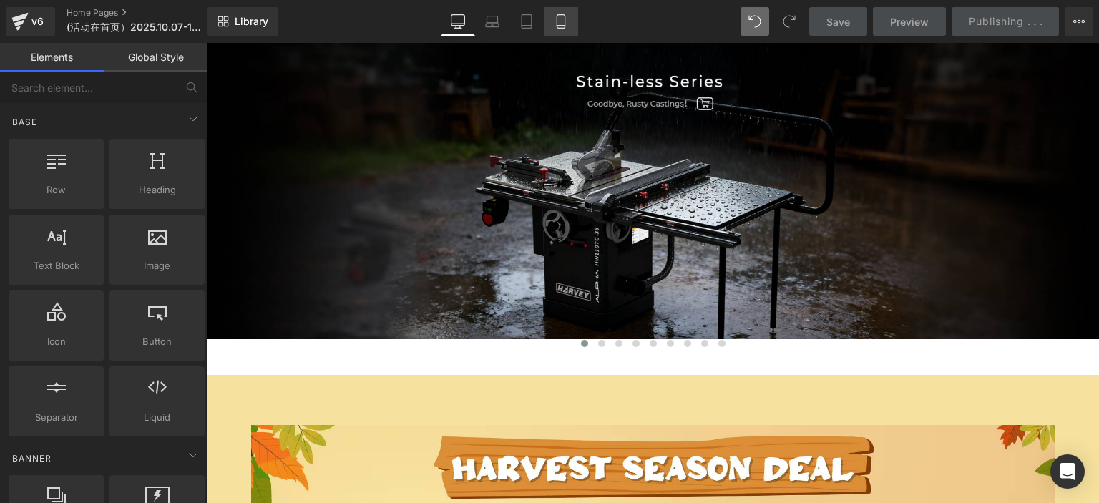
click at [562, 19] on icon at bounding box center [561, 21] width 14 height 14
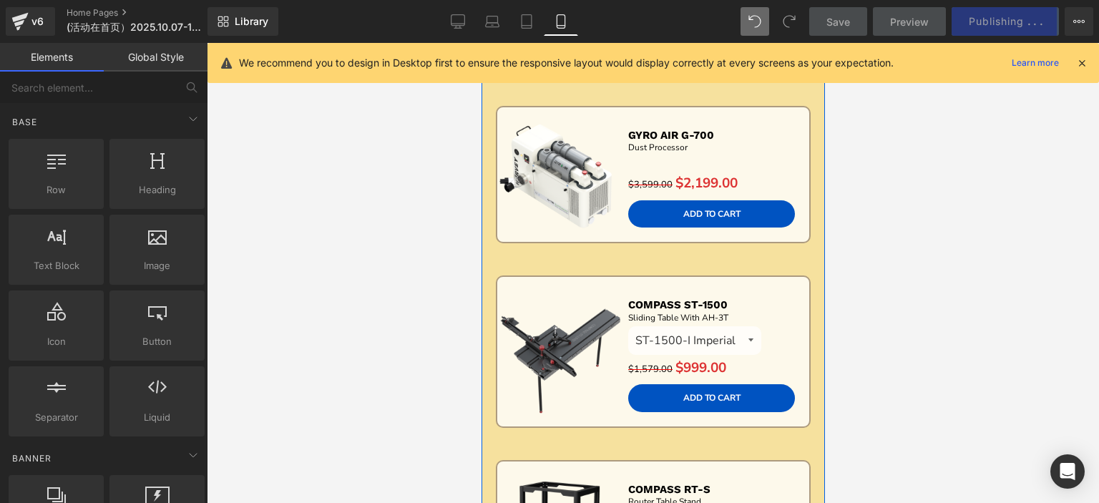
scroll to position [787, 0]
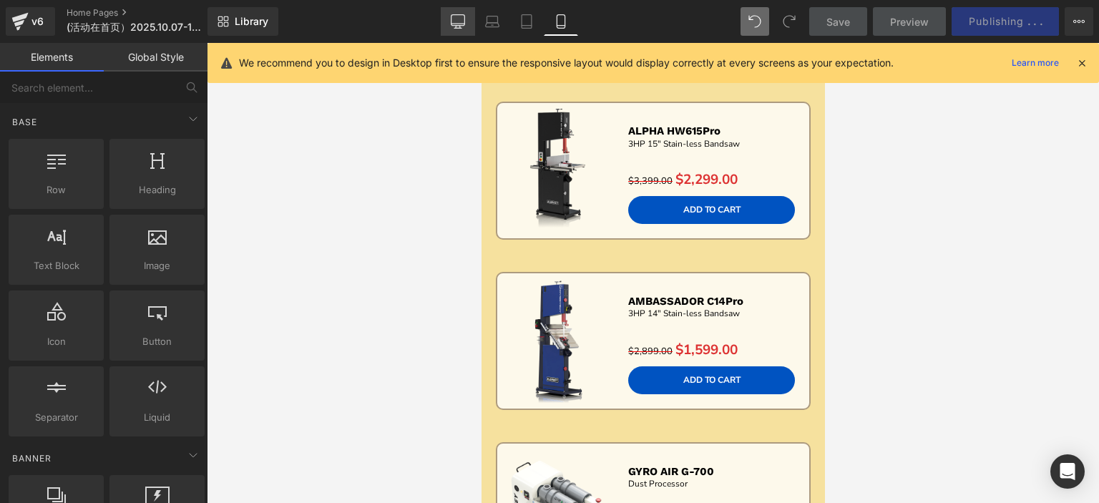
click at [462, 20] on icon at bounding box center [458, 21] width 14 height 14
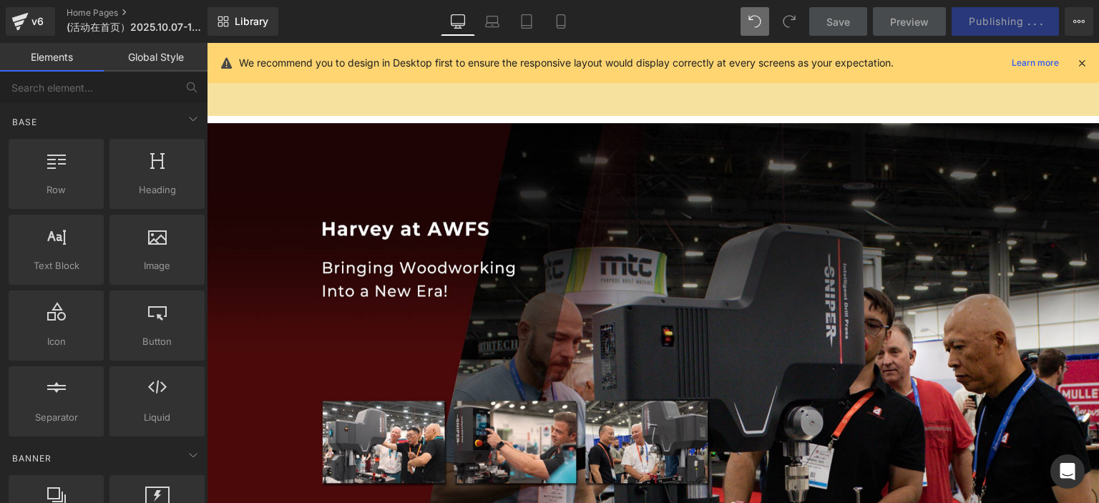
scroll to position [2072, 0]
